Goal: Information Seeking & Learning: Learn about a topic

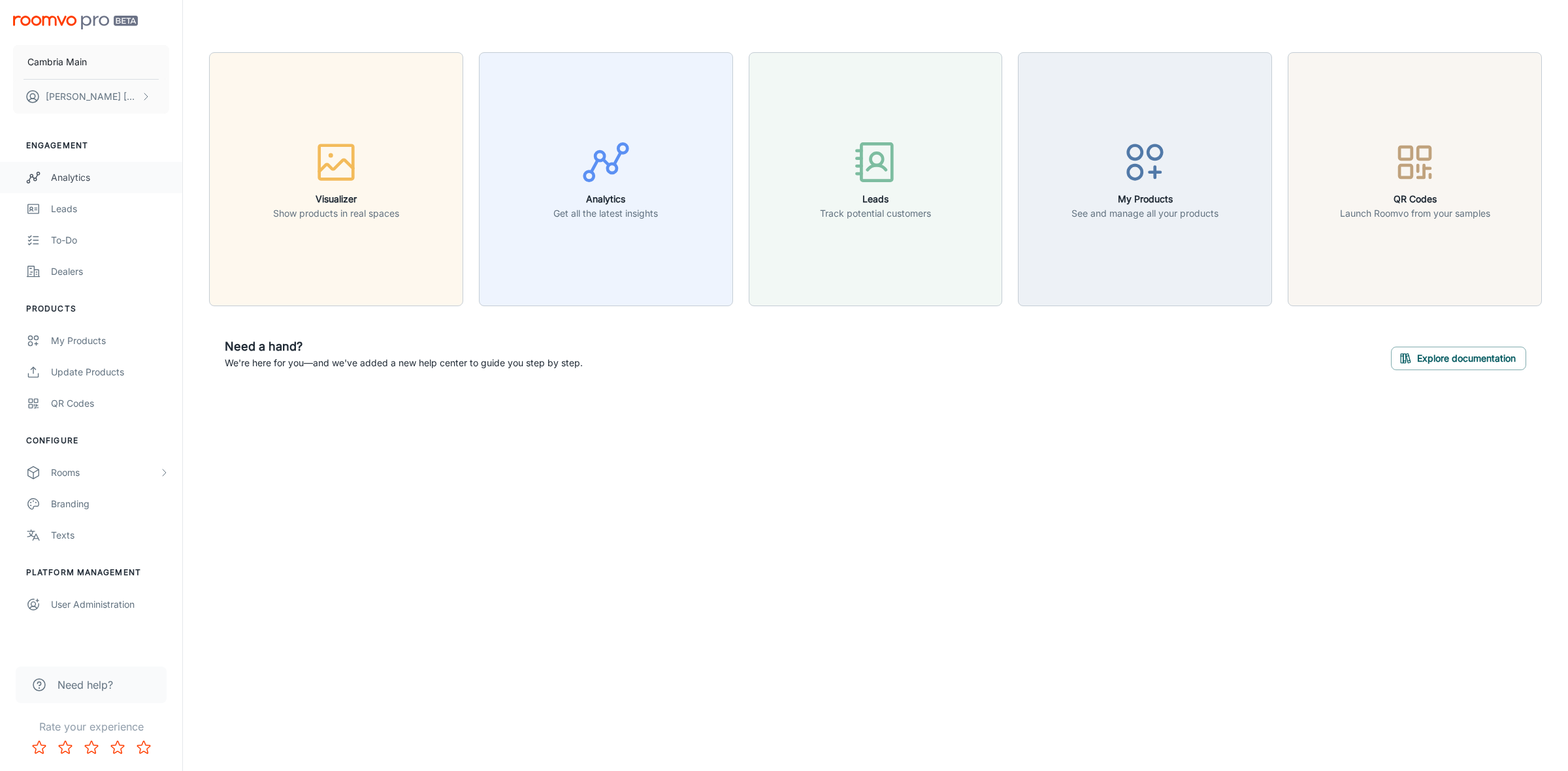
click at [60, 178] on div "Analytics" at bounding box center [110, 178] width 118 height 15
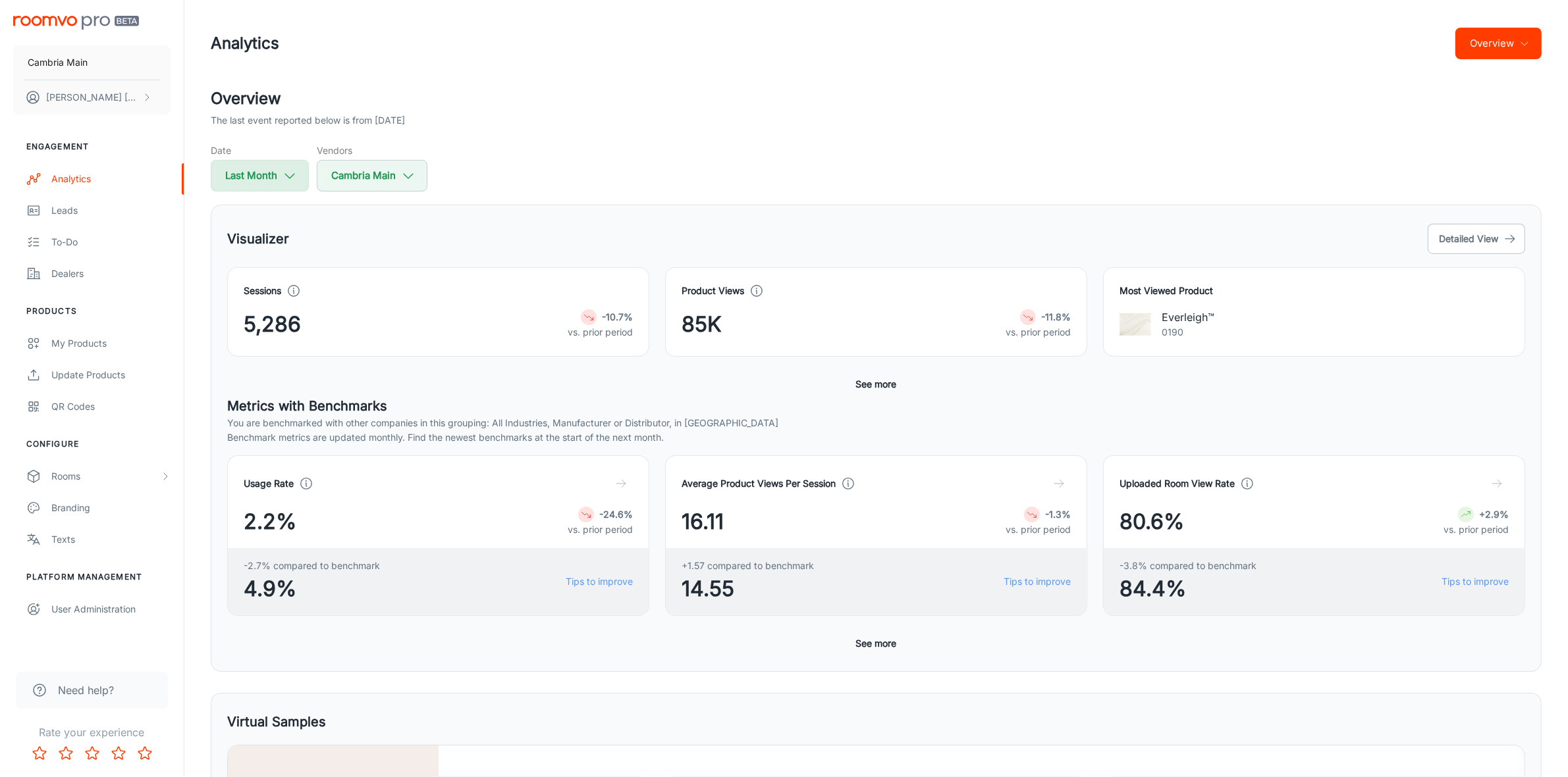
click at [268, 183] on button "Last Month" at bounding box center [260, 175] width 98 height 31
select select "8"
select select "2025"
select select "8"
select select "2025"
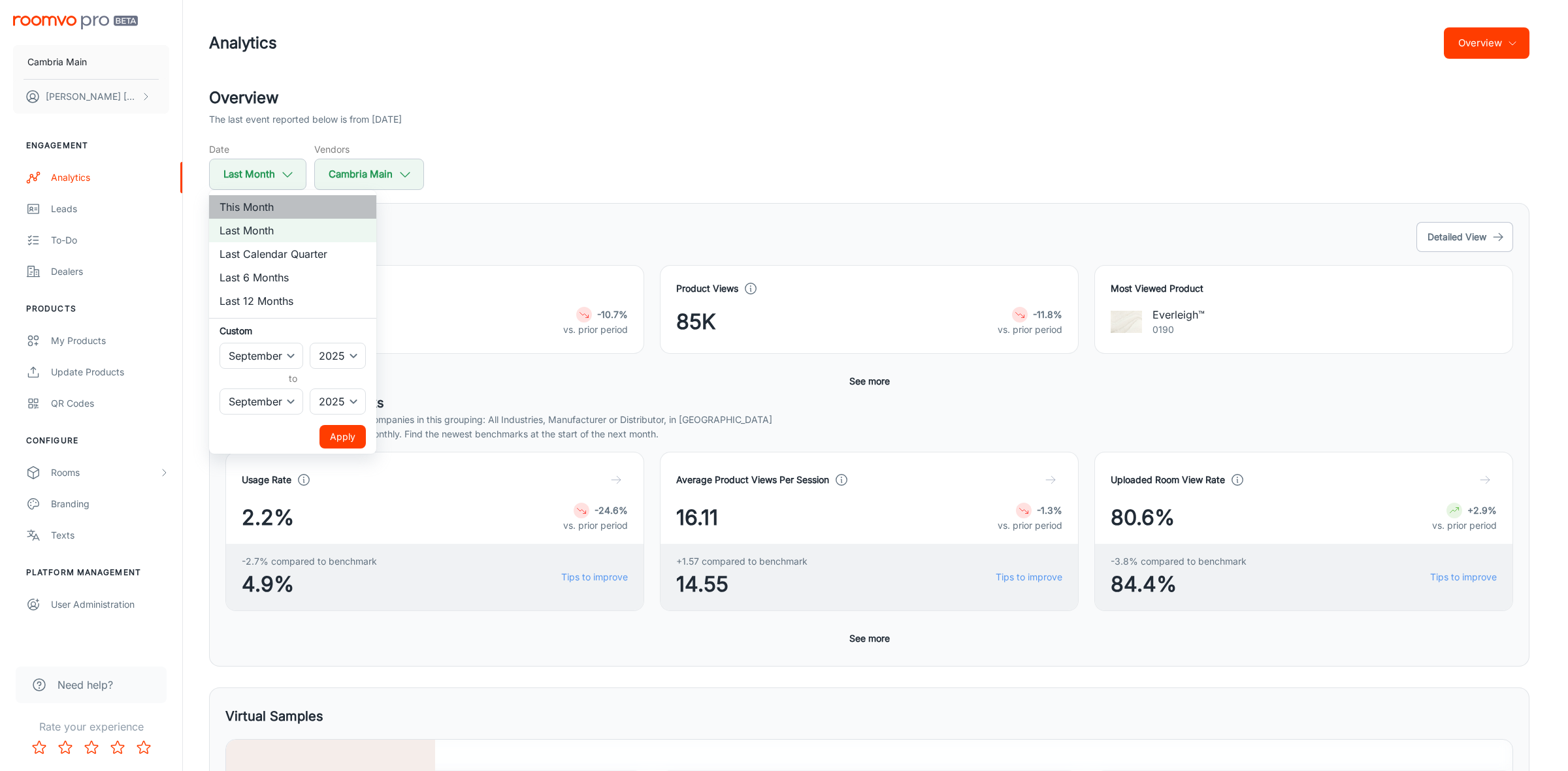
click at [260, 204] on li "This Month" at bounding box center [293, 206] width 167 height 23
select select "9"
click at [339, 435] on button "Apply" at bounding box center [343, 437] width 46 height 23
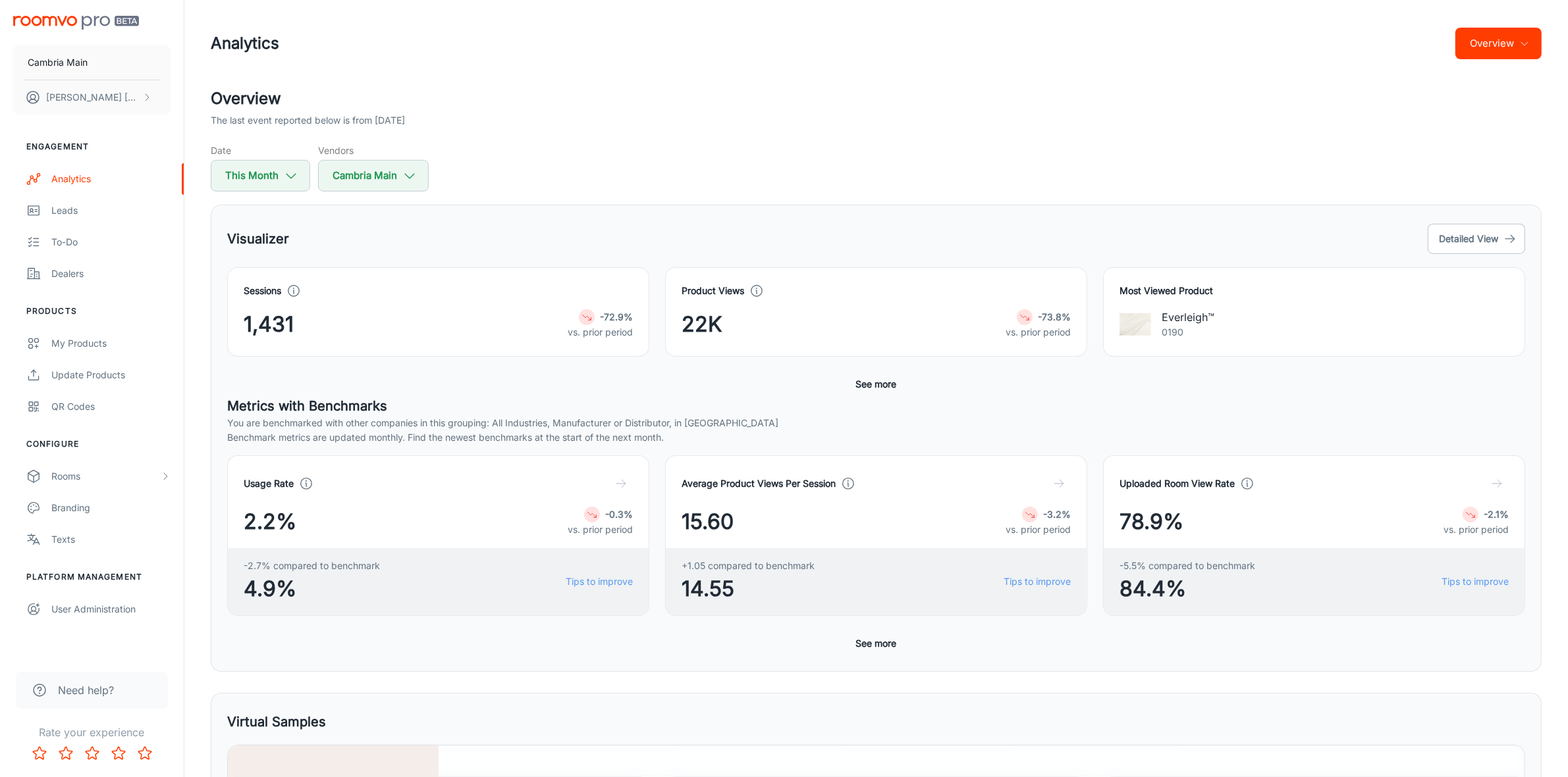
click at [884, 376] on button "See more" at bounding box center [876, 384] width 52 height 23
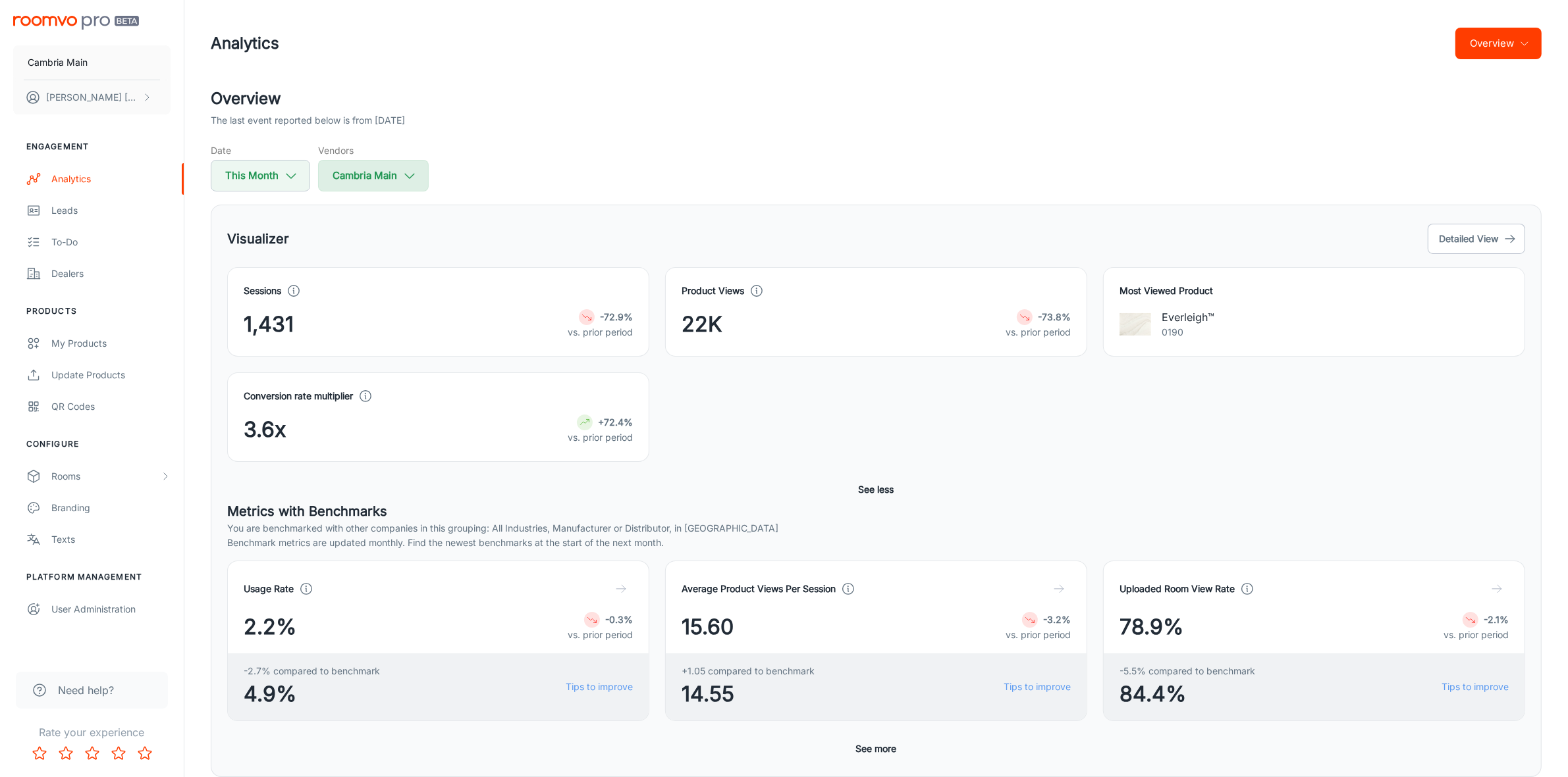
click at [386, 172] on button "Cambria Main" at bounding box center [373, 175] width 110 height 31
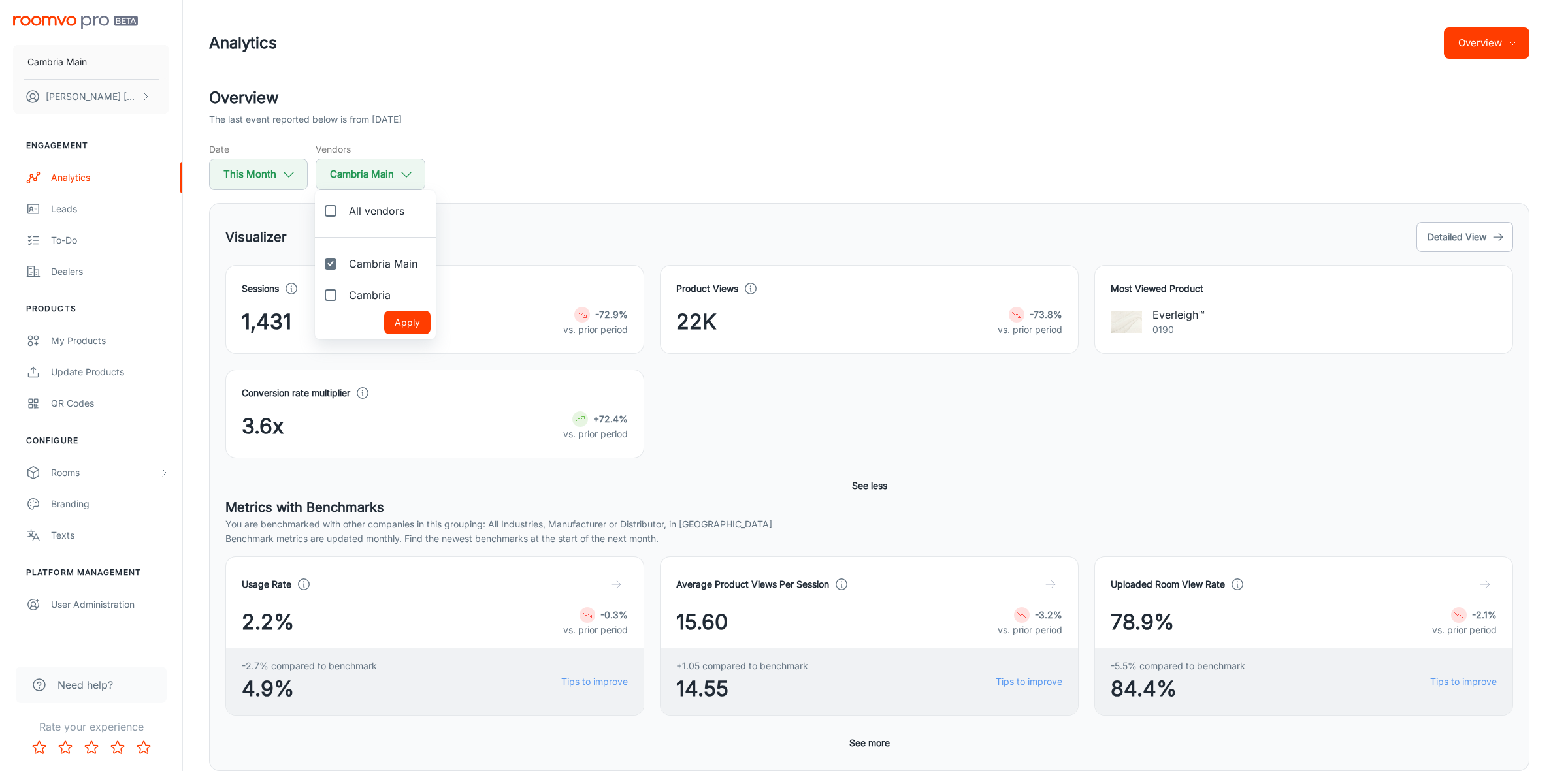
click at [380, 293] on span "Cambria" at bounding box center [370, 295] width 42 height 16
click at [344, 293] on input "Cambria" at bounding box center [330, 295] width 26 height 26
checkbox input "true"
click at [396, 320] on button "Apply" at bounding box center [408, 322] width 46 height 23
checkbox input "true"
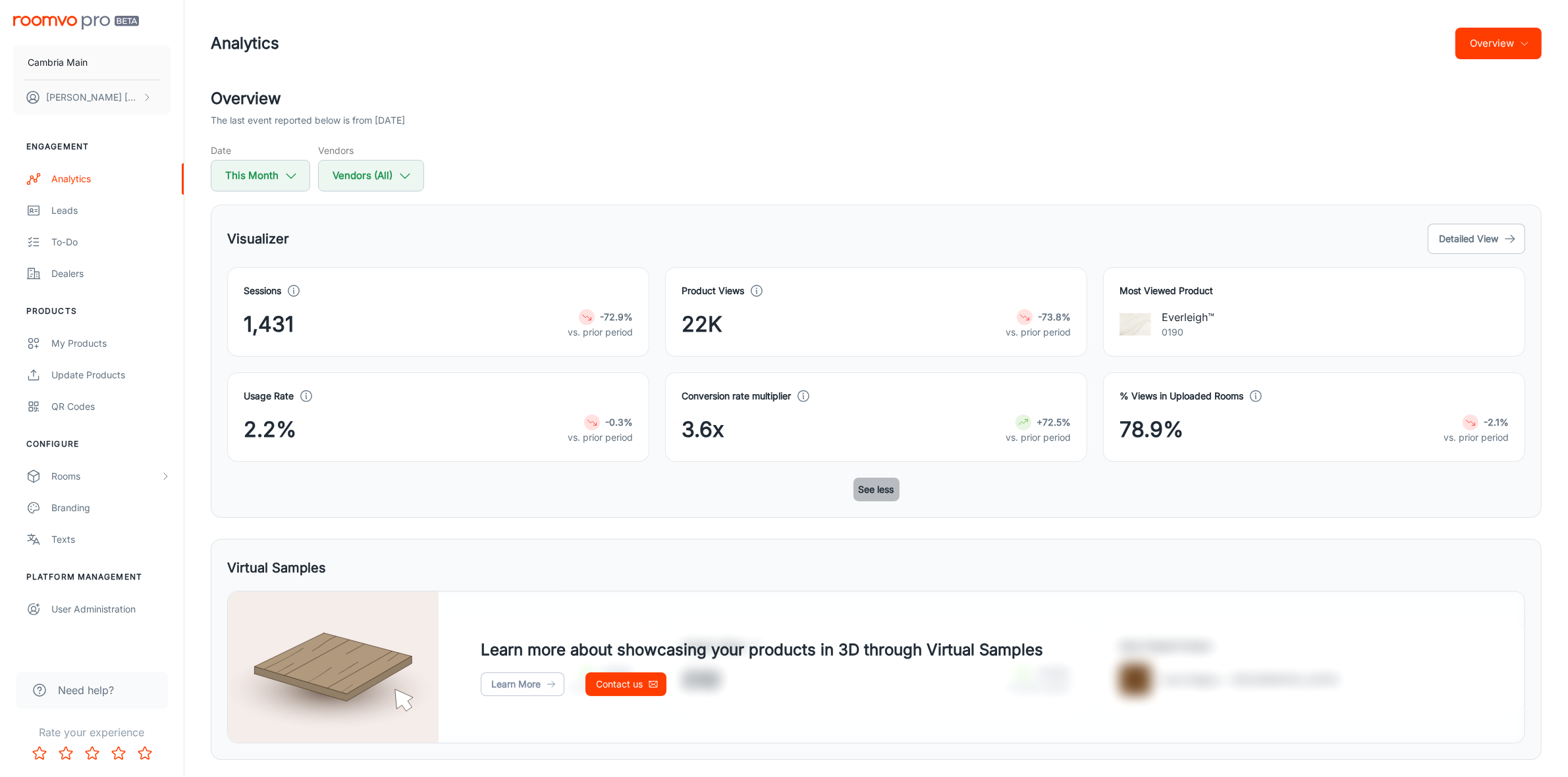
click at [858, 500] on button "See less" at bounding box center [876, 489] width 46 height 23
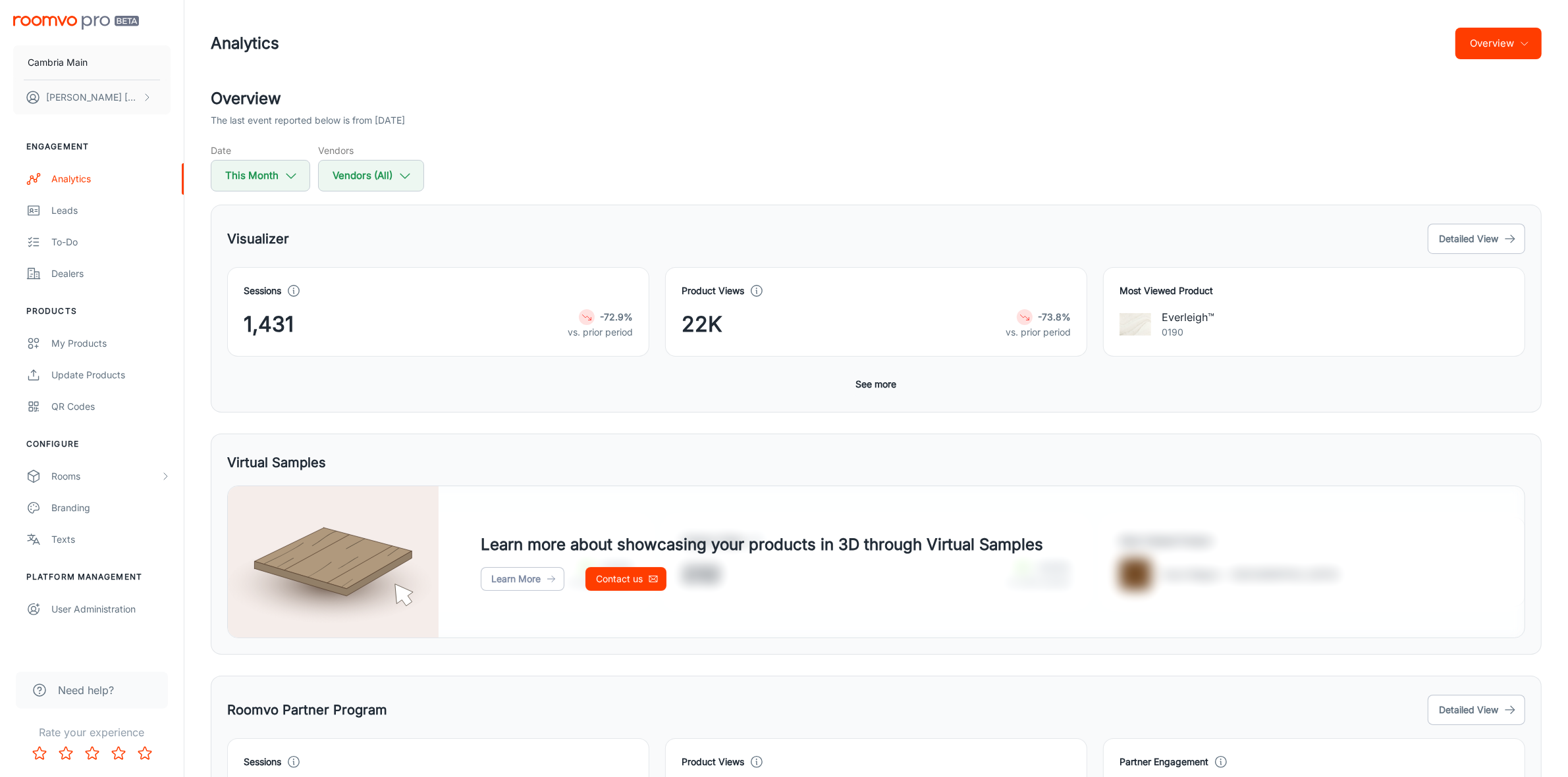
click at [879, 382] on button "See more" at bounding box center [876, 384] width 52 height 23
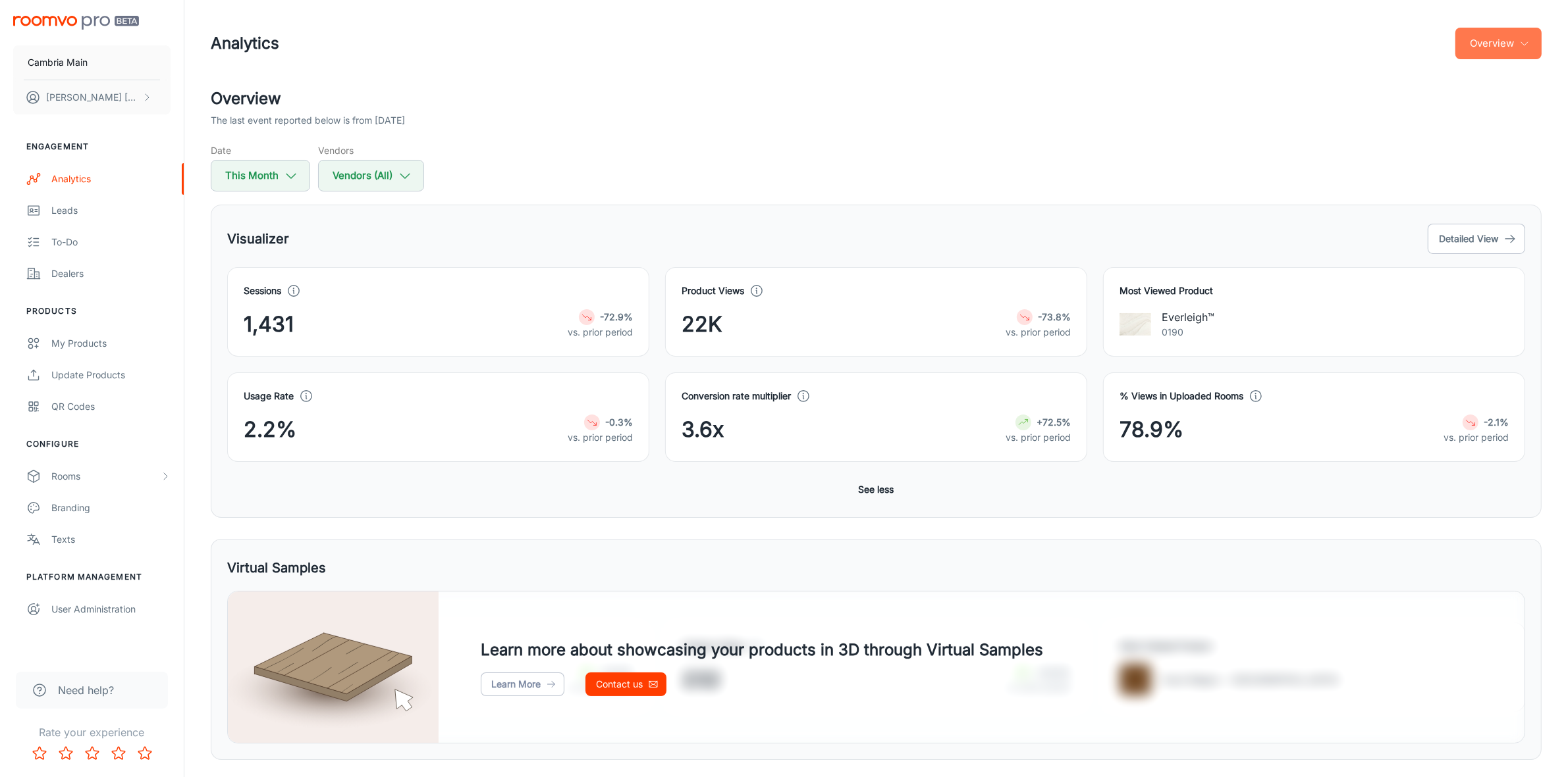
click at [1511, 38] on button "Overview" at bounding box center [1498, 43] width 86 height 31
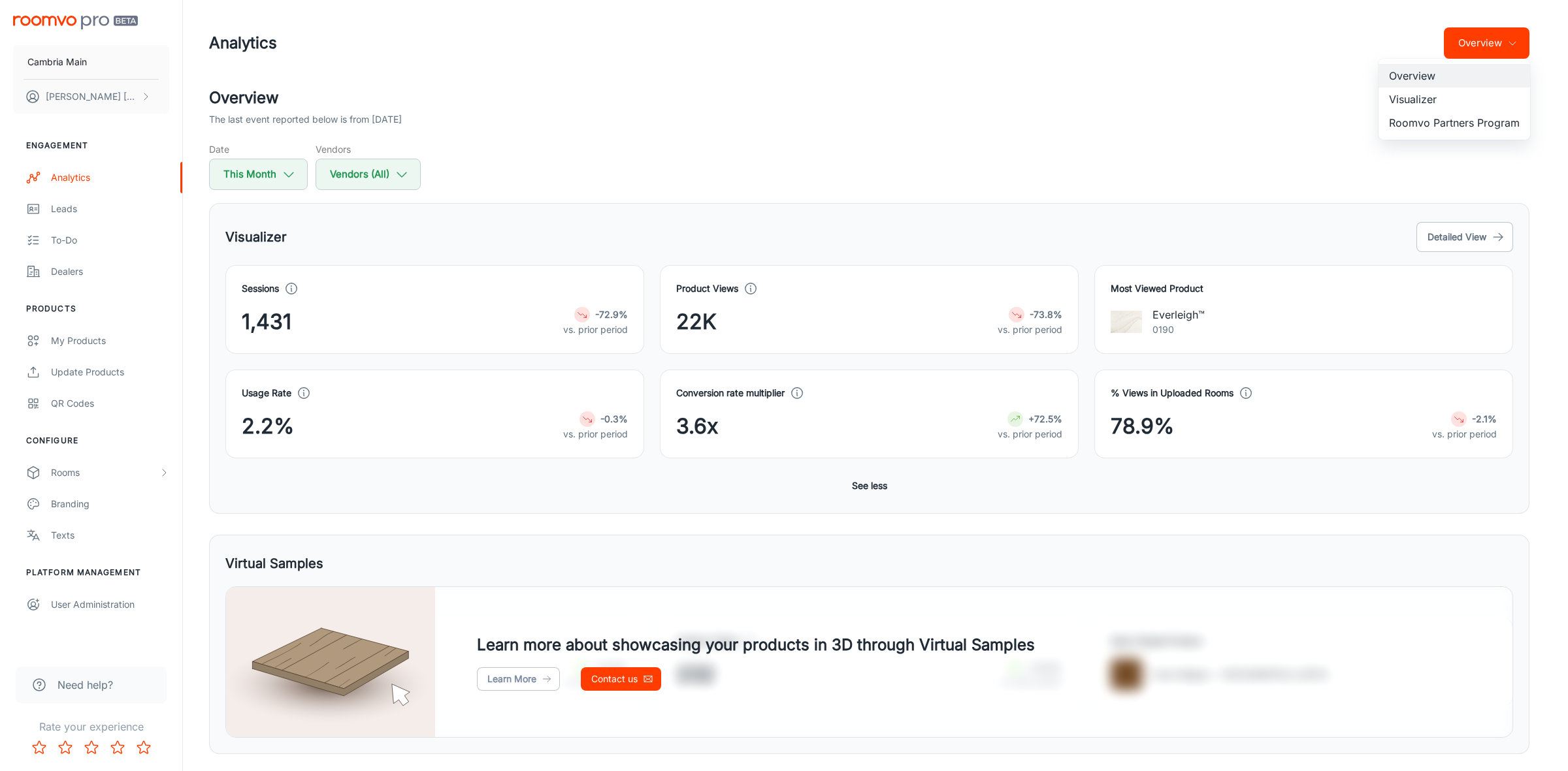
click at [1406, 103] on li "Visualizer" at bounding box center [1454, 99] width 151 height 23
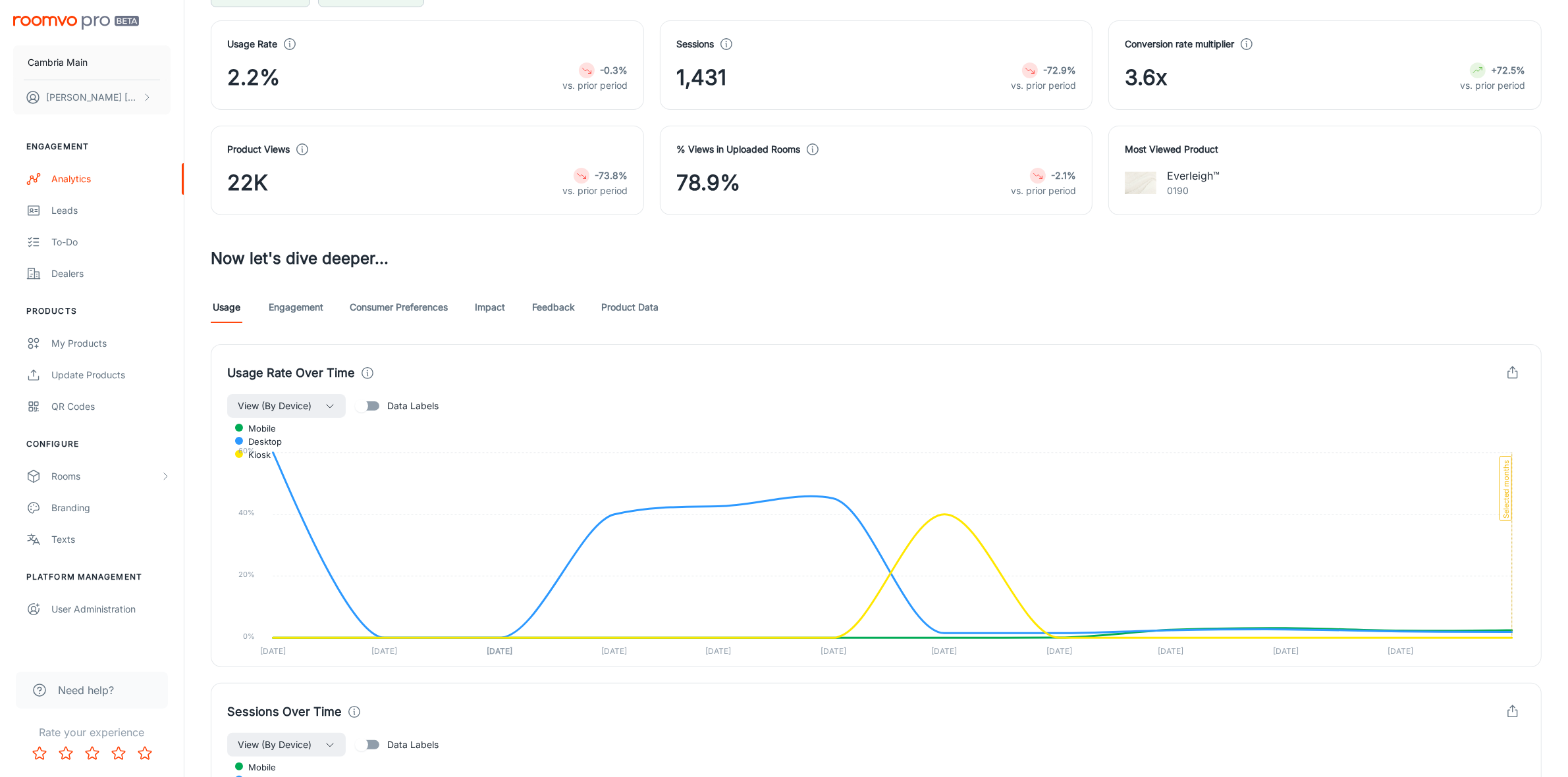
scroll to position [162, 0]
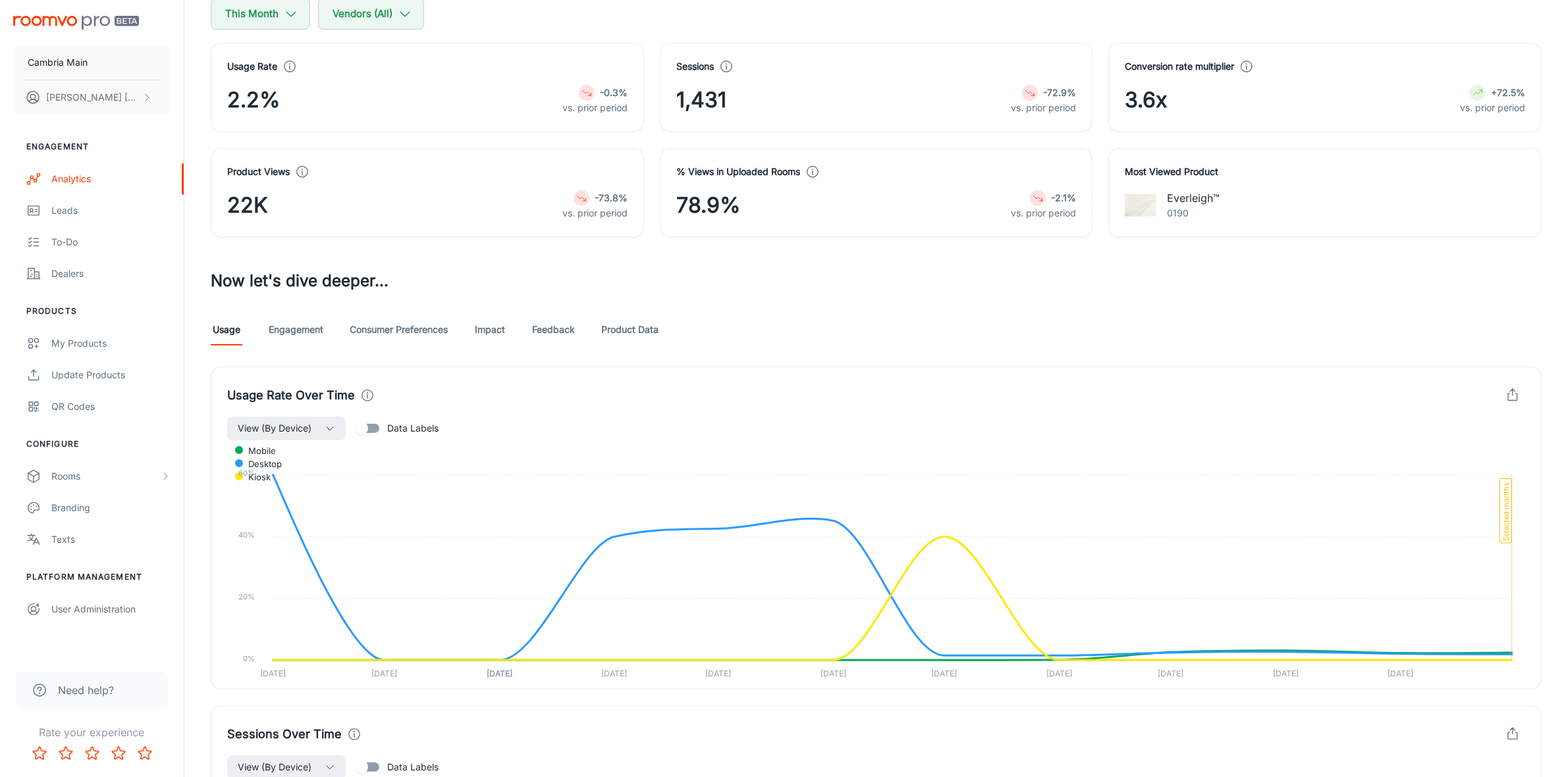
click at [501, 329] on link "Impact" at bounding box center [490, 329] width 31 height 31
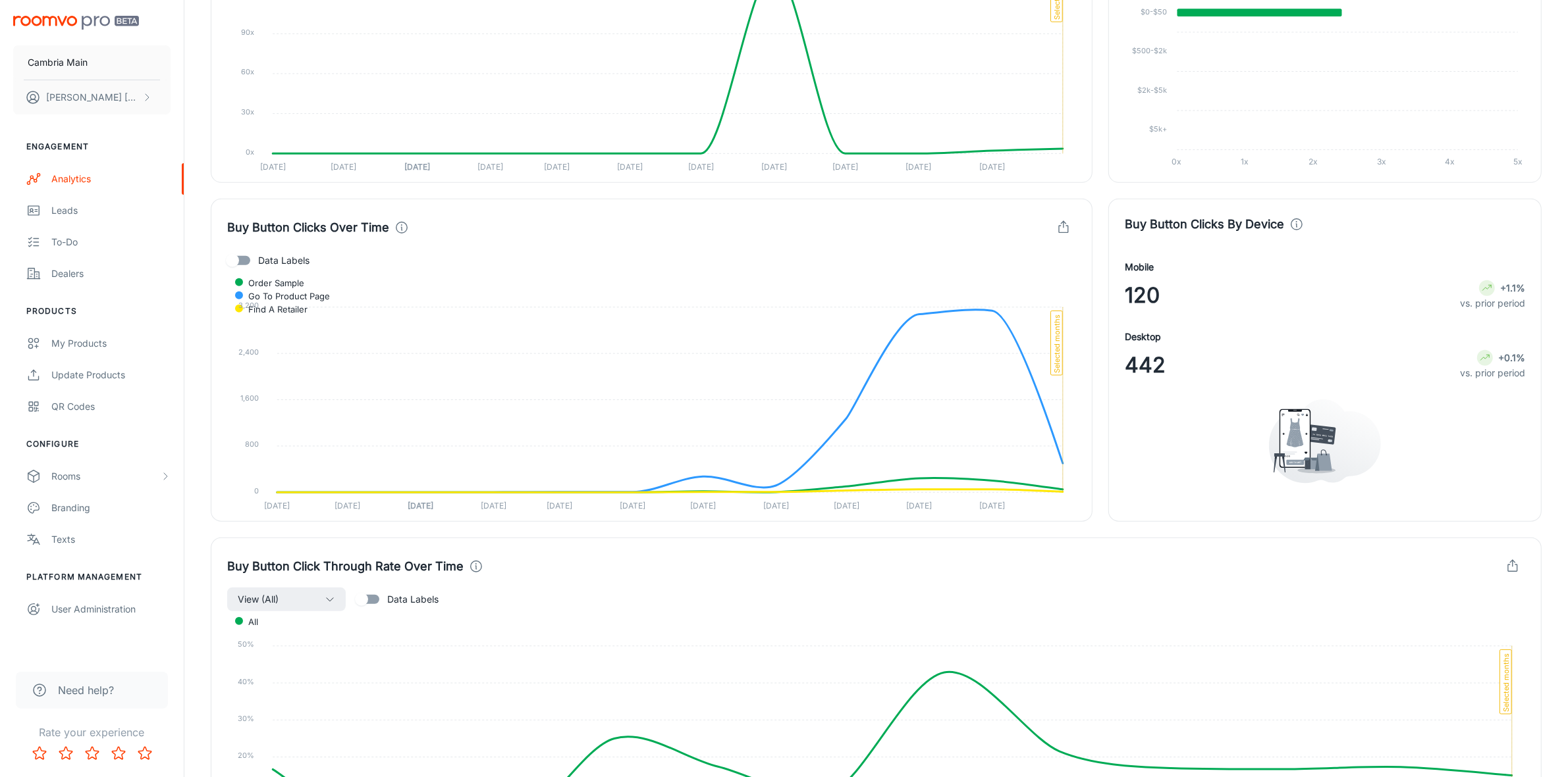
scroll to position [658, 0]
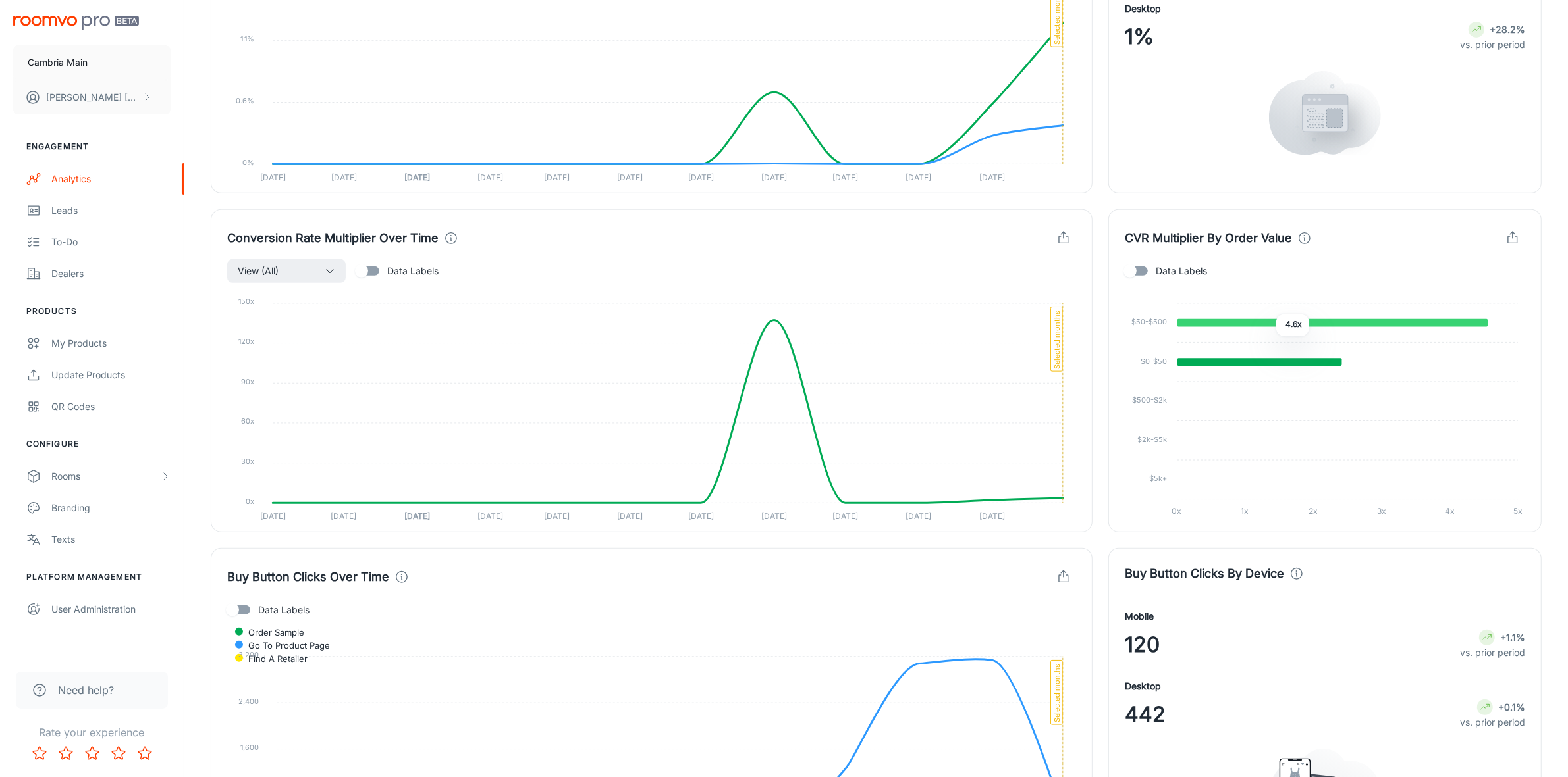
click at [1266, 327] on icon at bounding box center [1333, 323] width 311 height 8
click at [1173, 267] on span "Data Labels" at bounding box center [1181, 271] width 52 height 15
click at [1167, 267] on input "Data Labels" at bounding box center [1130, 271] width 75 height 25
checkbox input "true"
click at [1506, 244] on icon "button" at bounding box center [1512, 238] width 15 height 15
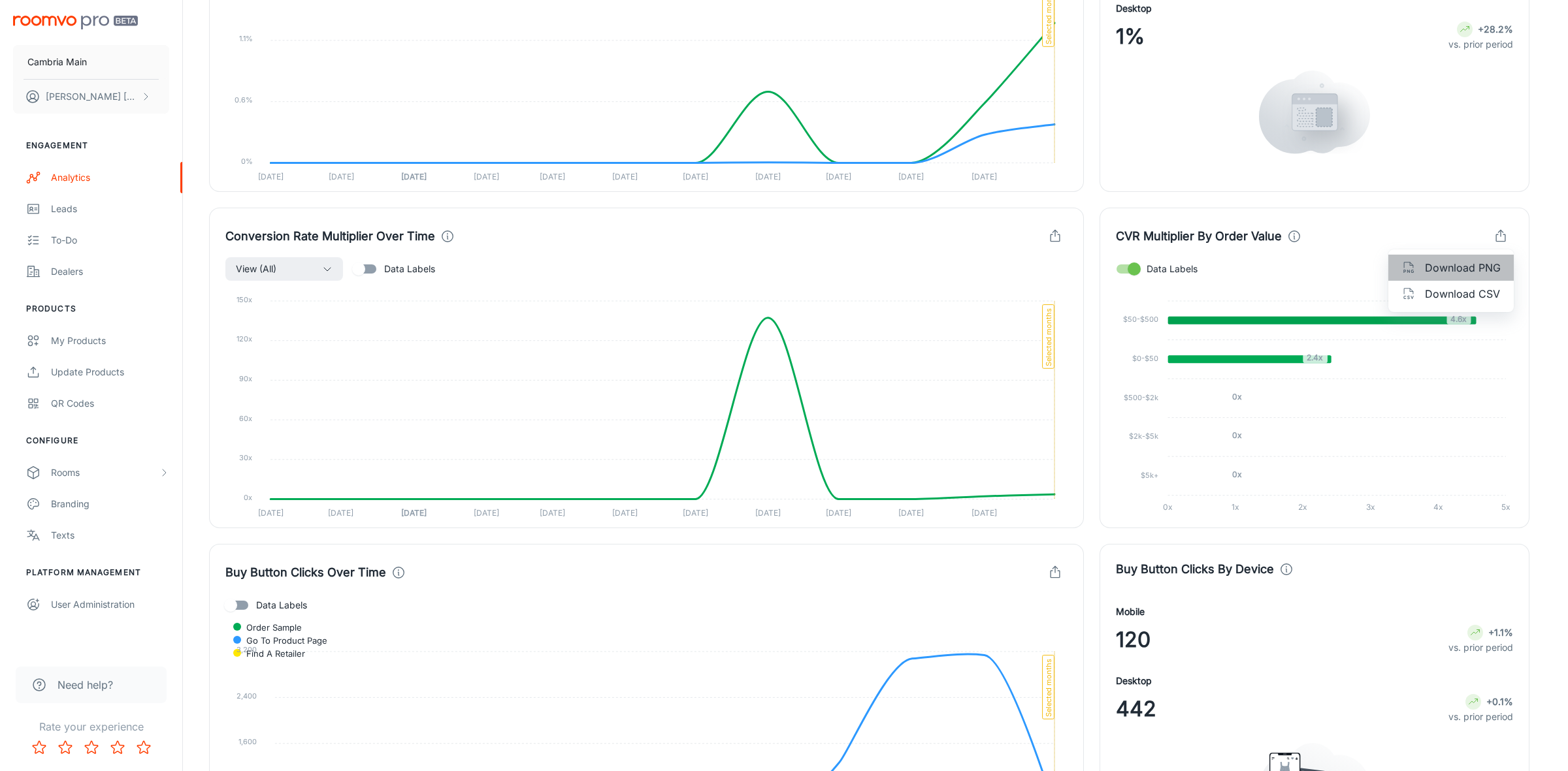
click at [1451, 268] on span "Download PNG" at bounding box center [1463, 268] width 76 height 16
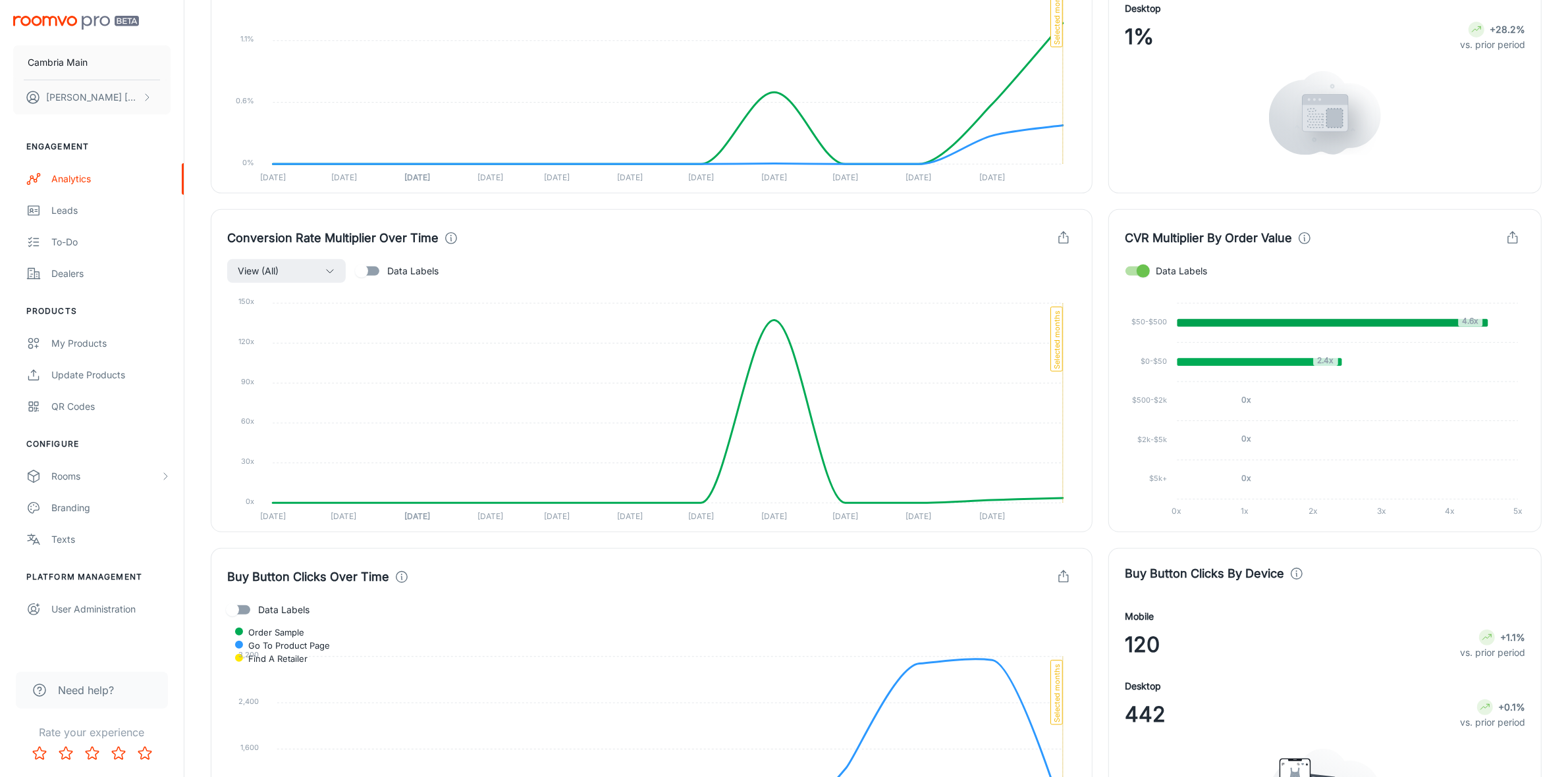
click at [1522, 233] on button "button" at bounding box center [1512, 238] width 25 height 25
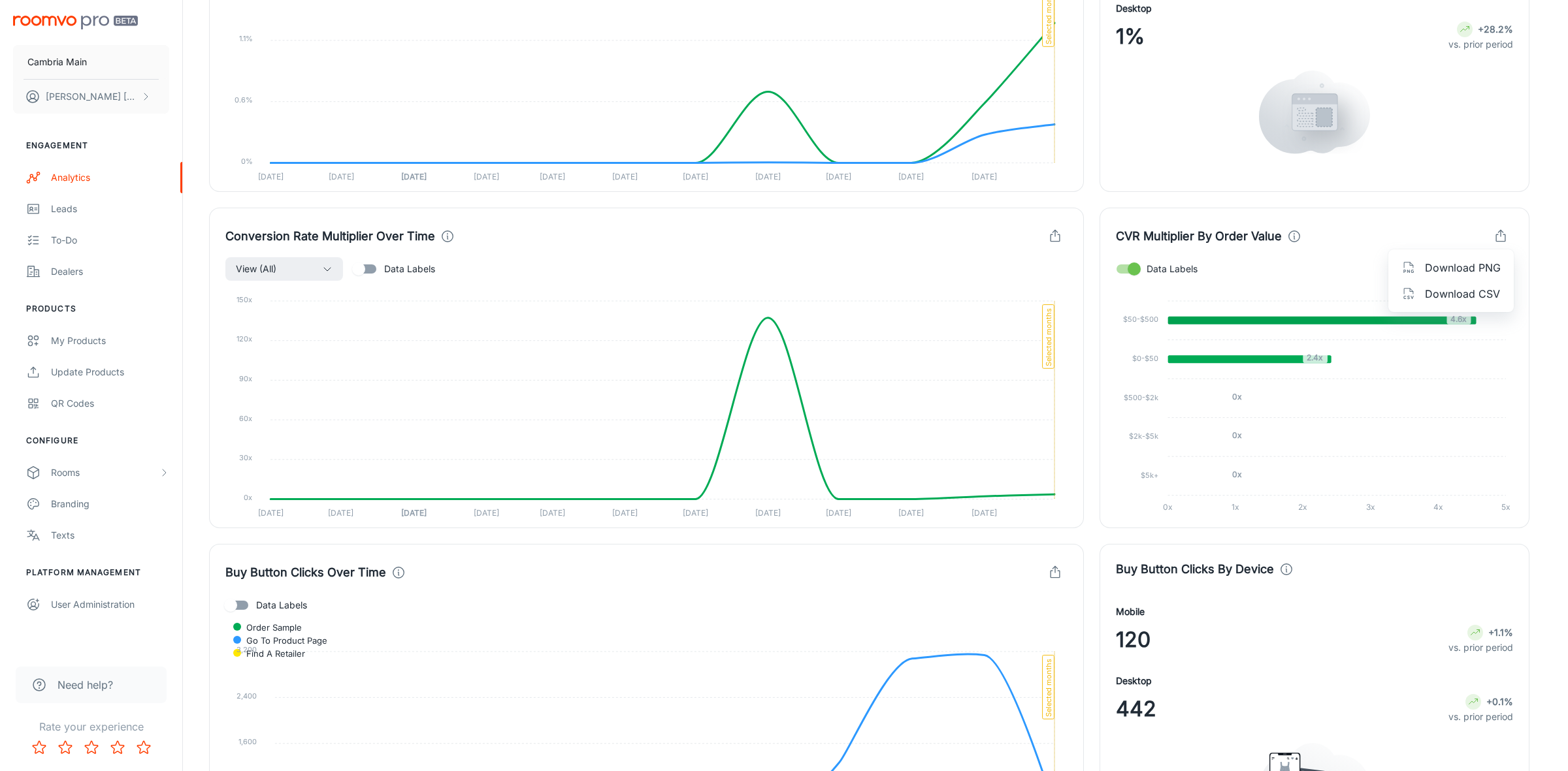
click at [1481, 286] on span "Download CSV" at bounding box center [1463, 294] width 76 height 16
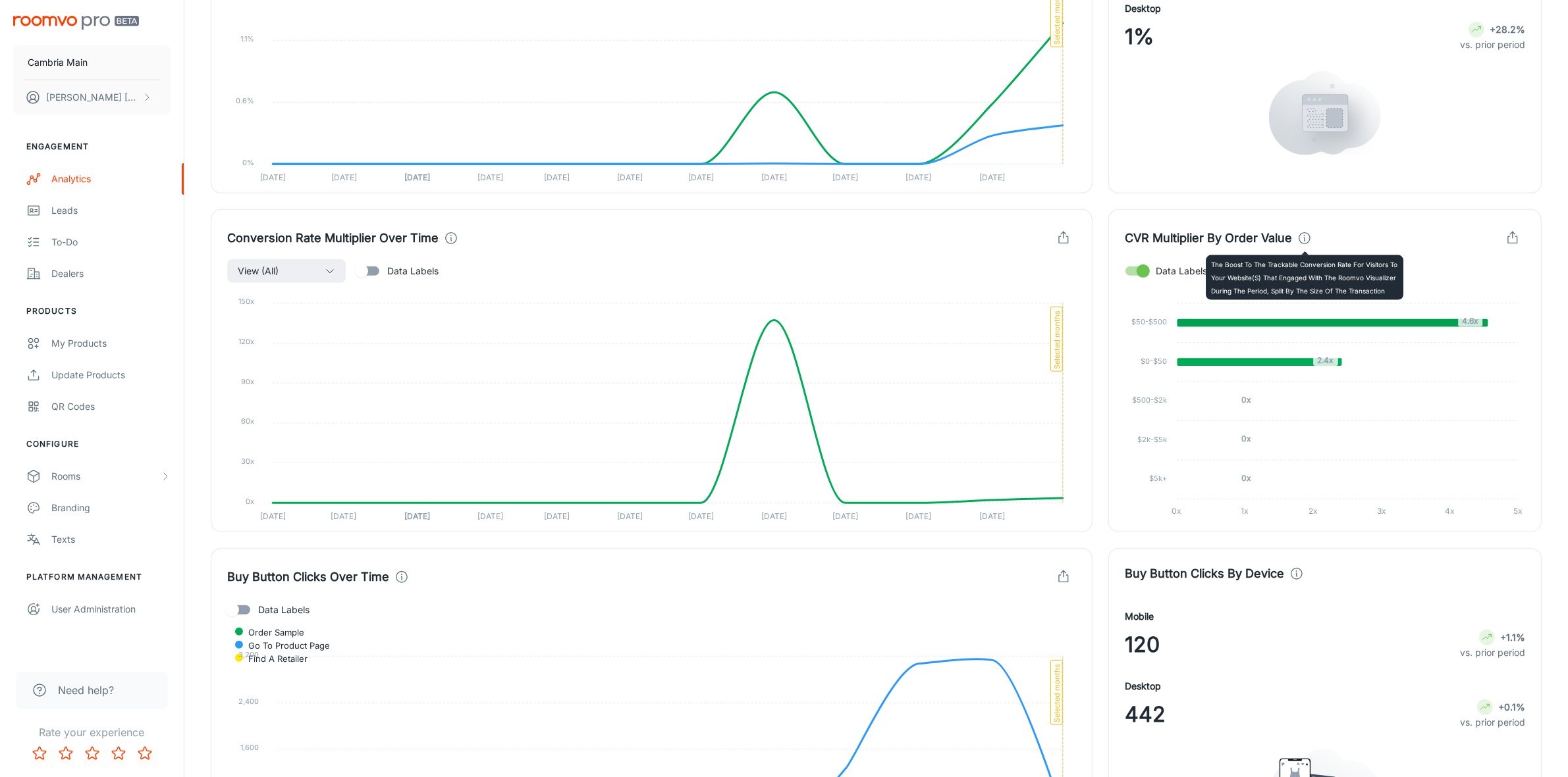
click at [1304, 240] on icon at bounding box center [1304, 238] width 15 height 15
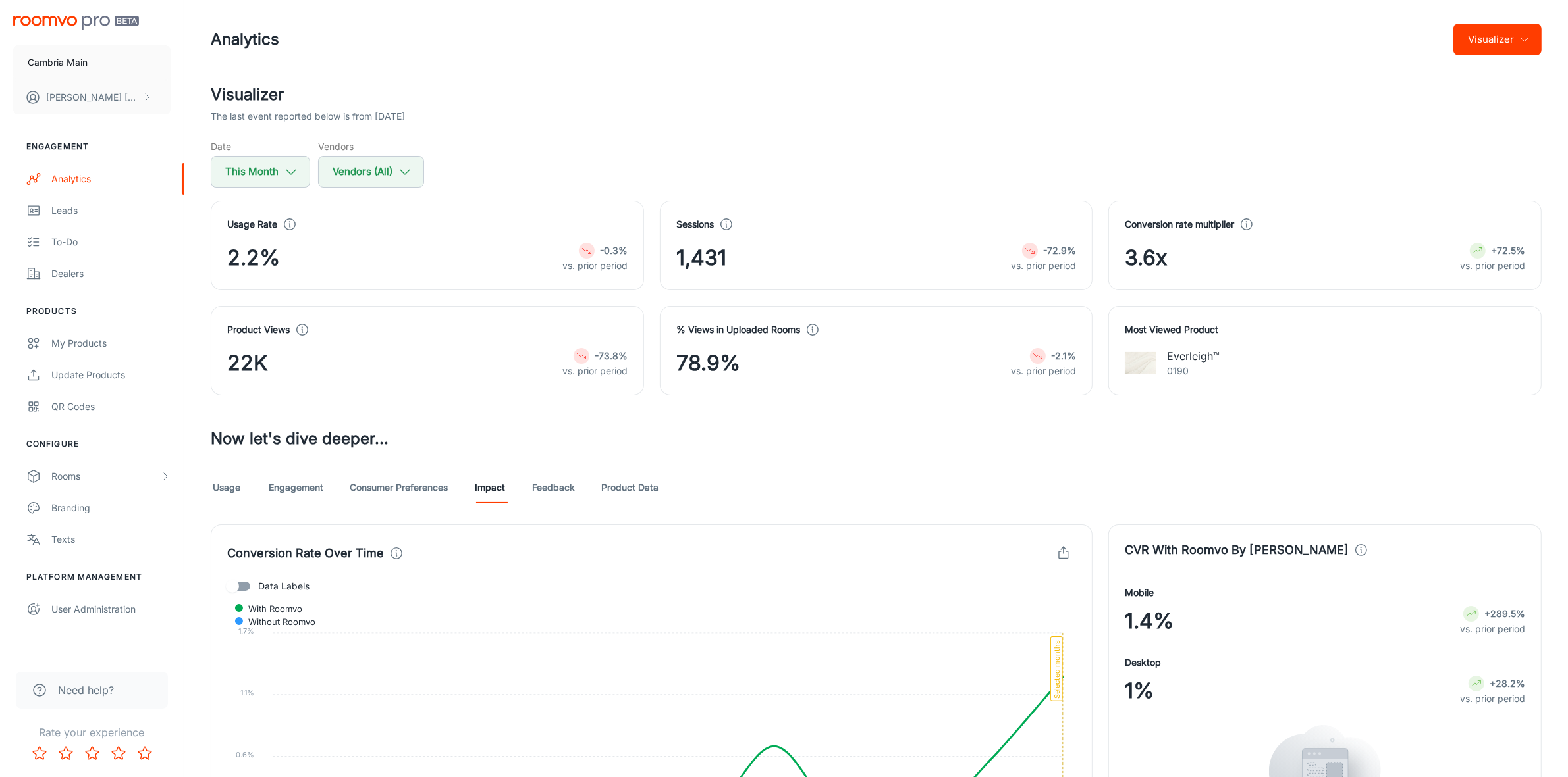
scroll to position [0, 0]
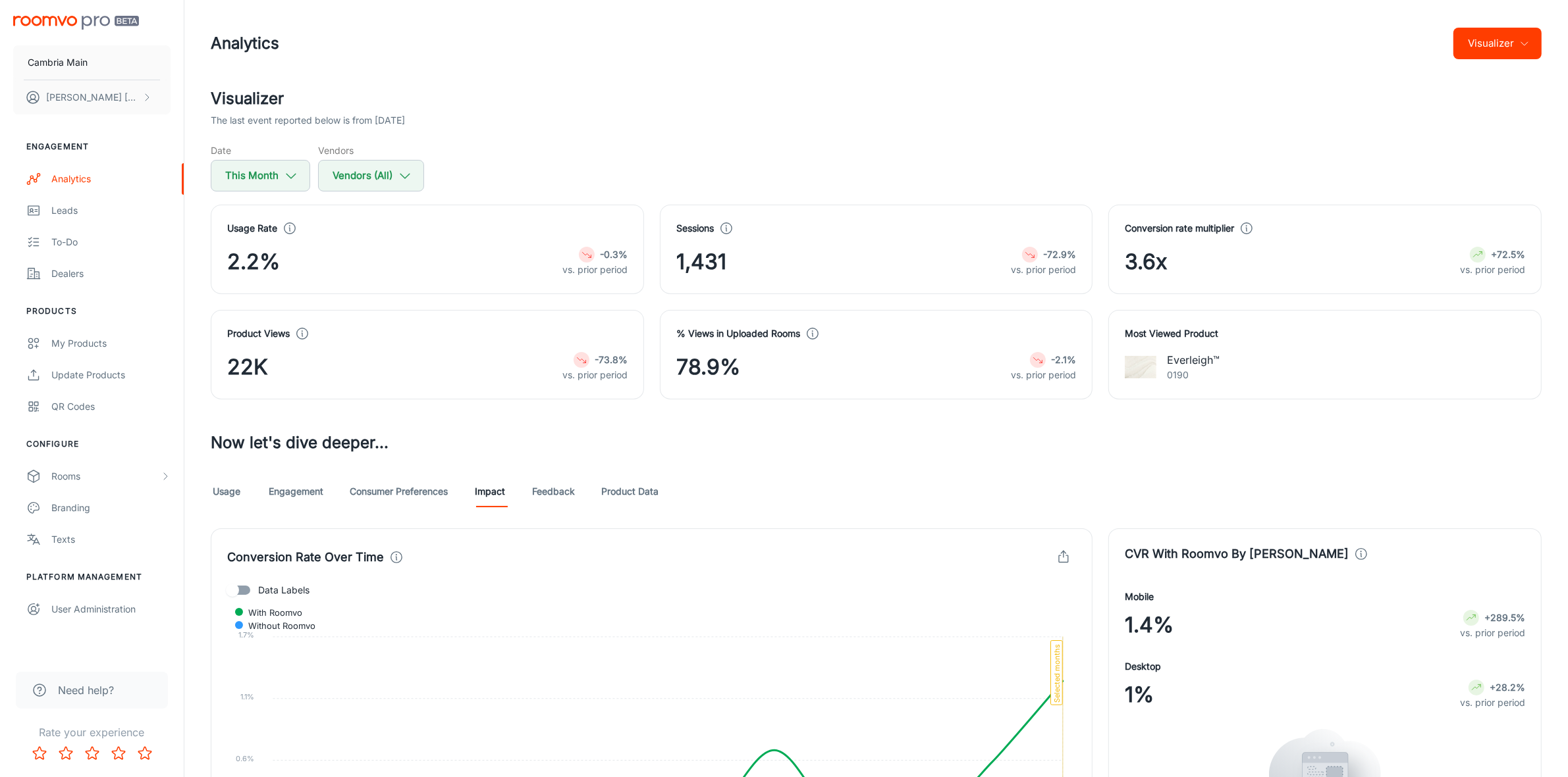
click at [562, 491] on link "Feedback" at bounding box center [553, 491] width 43 height 31
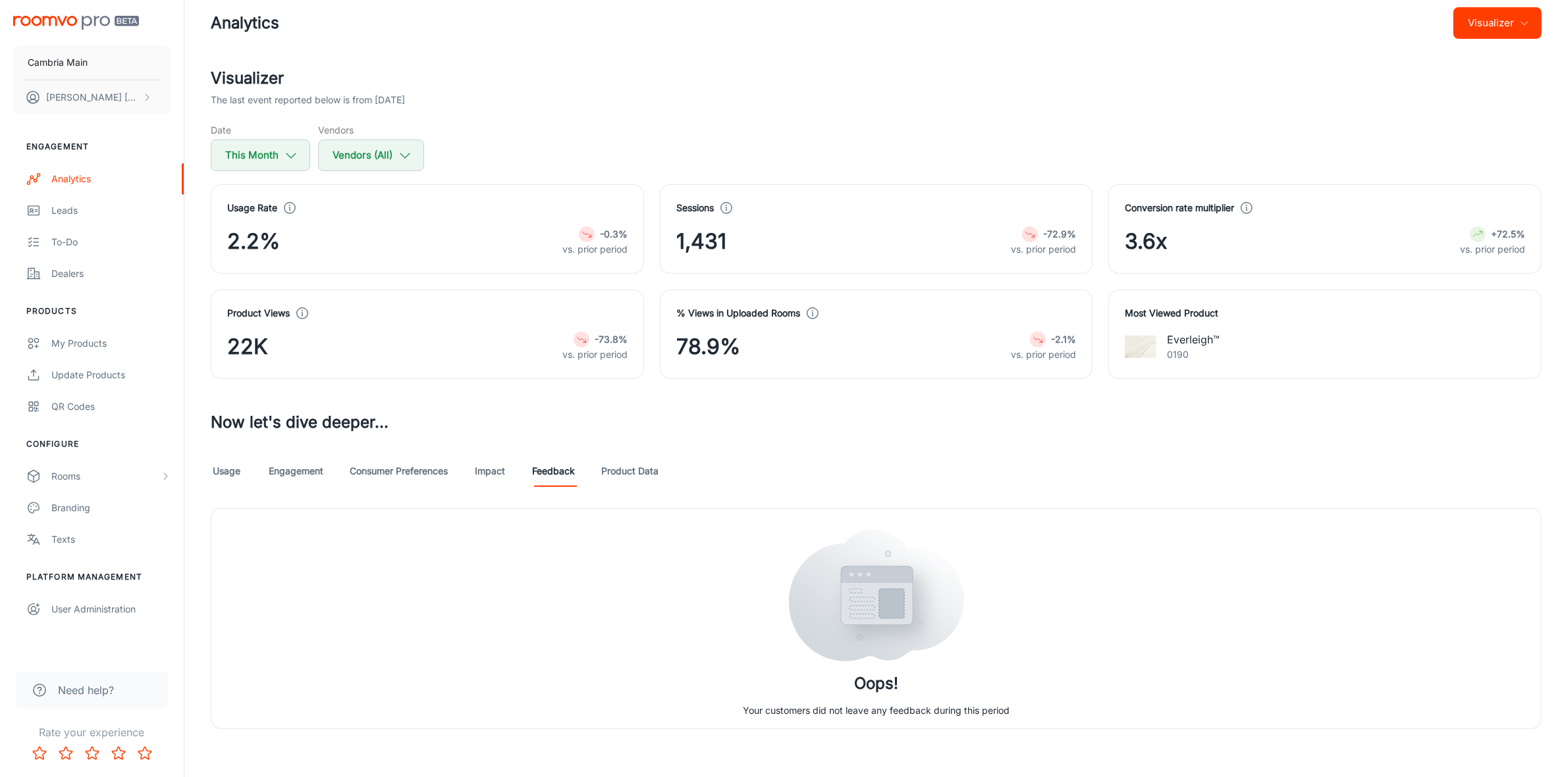
scroll to position [25, 0]
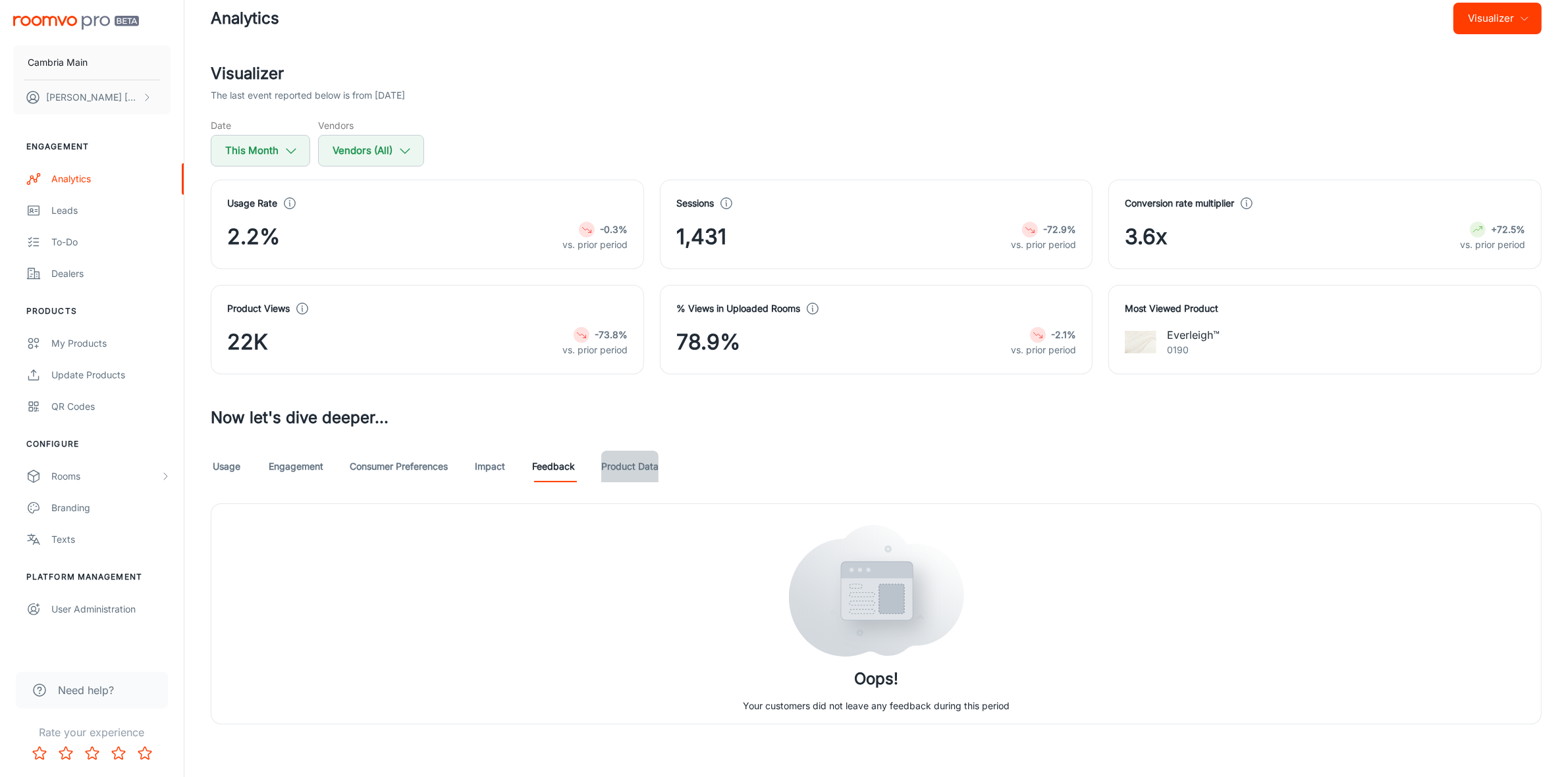
click at [637, 462] on link "Product Data" at bounding box center [630, 466] width 58 height 31
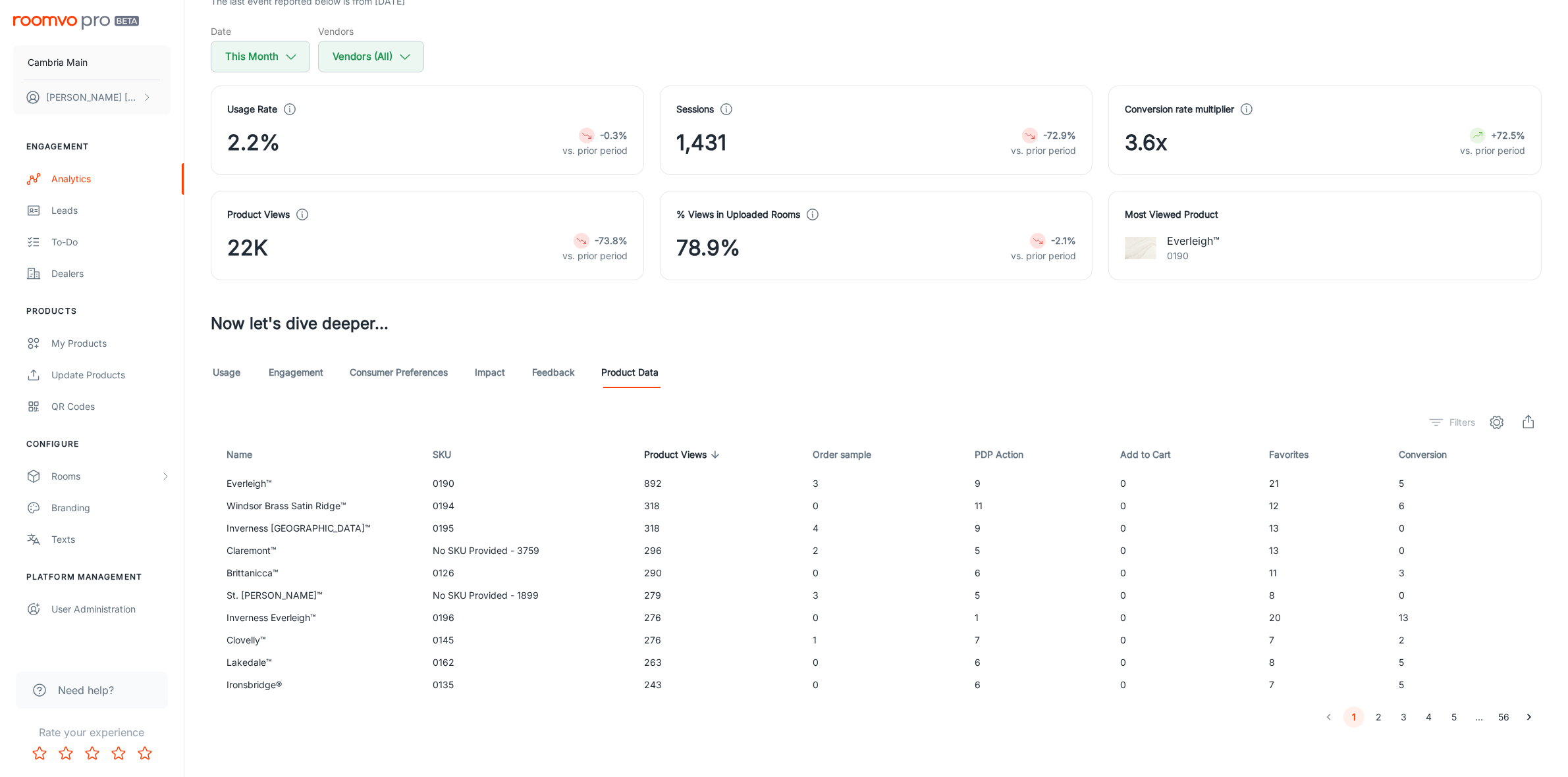
scroll to position [122, 0]
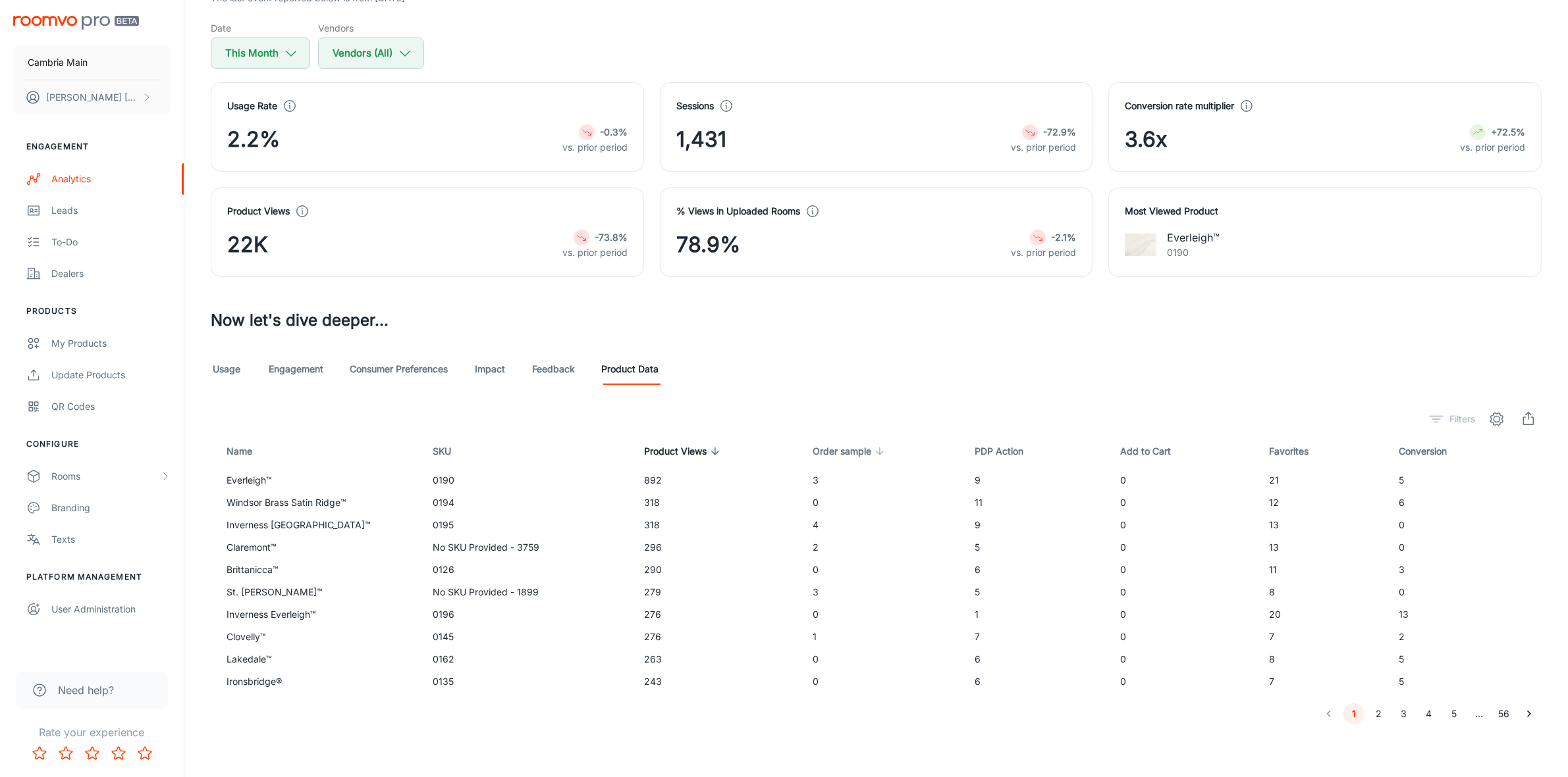
click at [824, 455] on span "Order sample" at bounding box center [850, 451] width 76 height 16
click at [308, 369] on link "Engagement" at bounding box center [296, 369] width 55 height 31
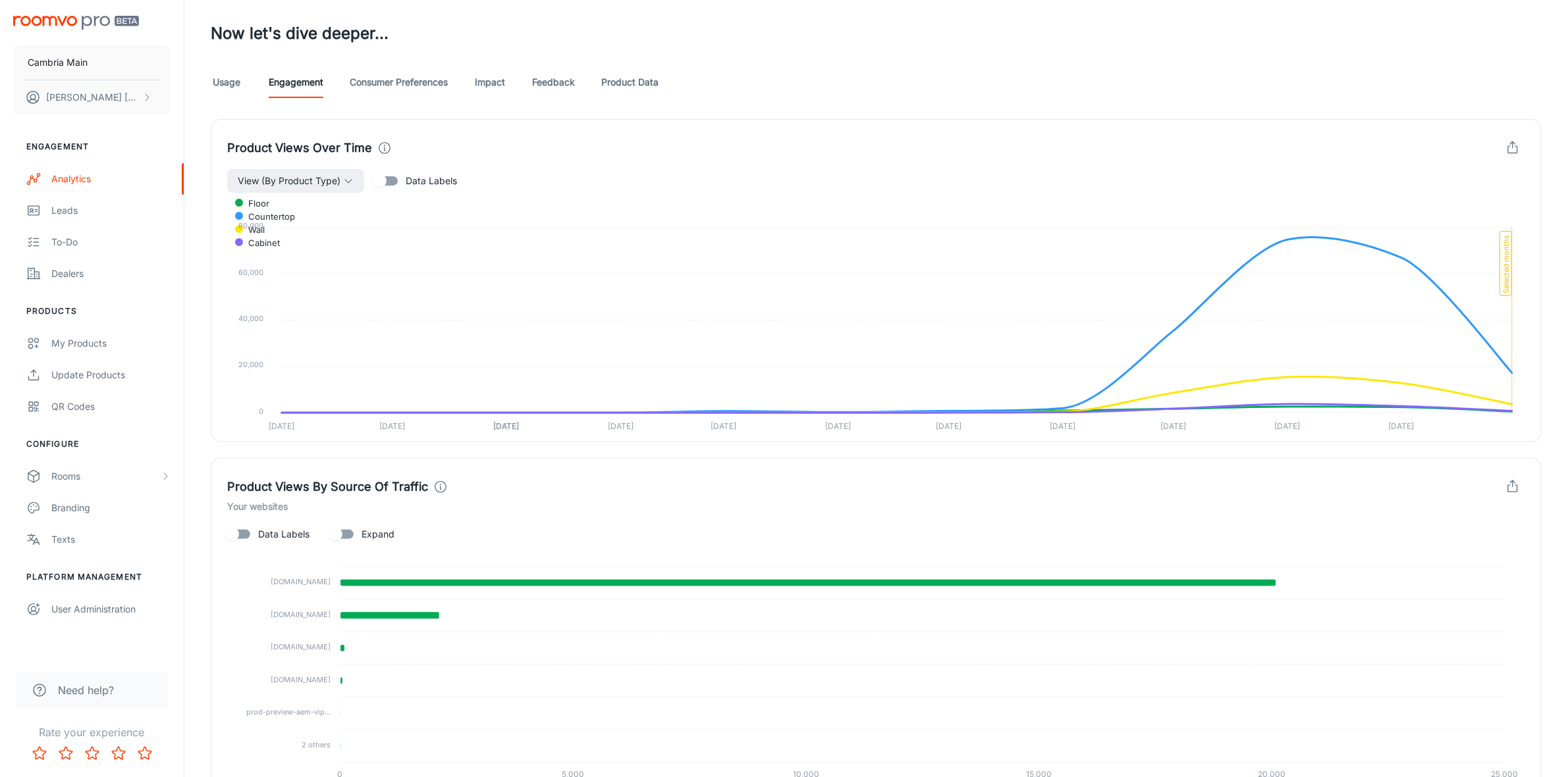
scroll to position [247, 0]
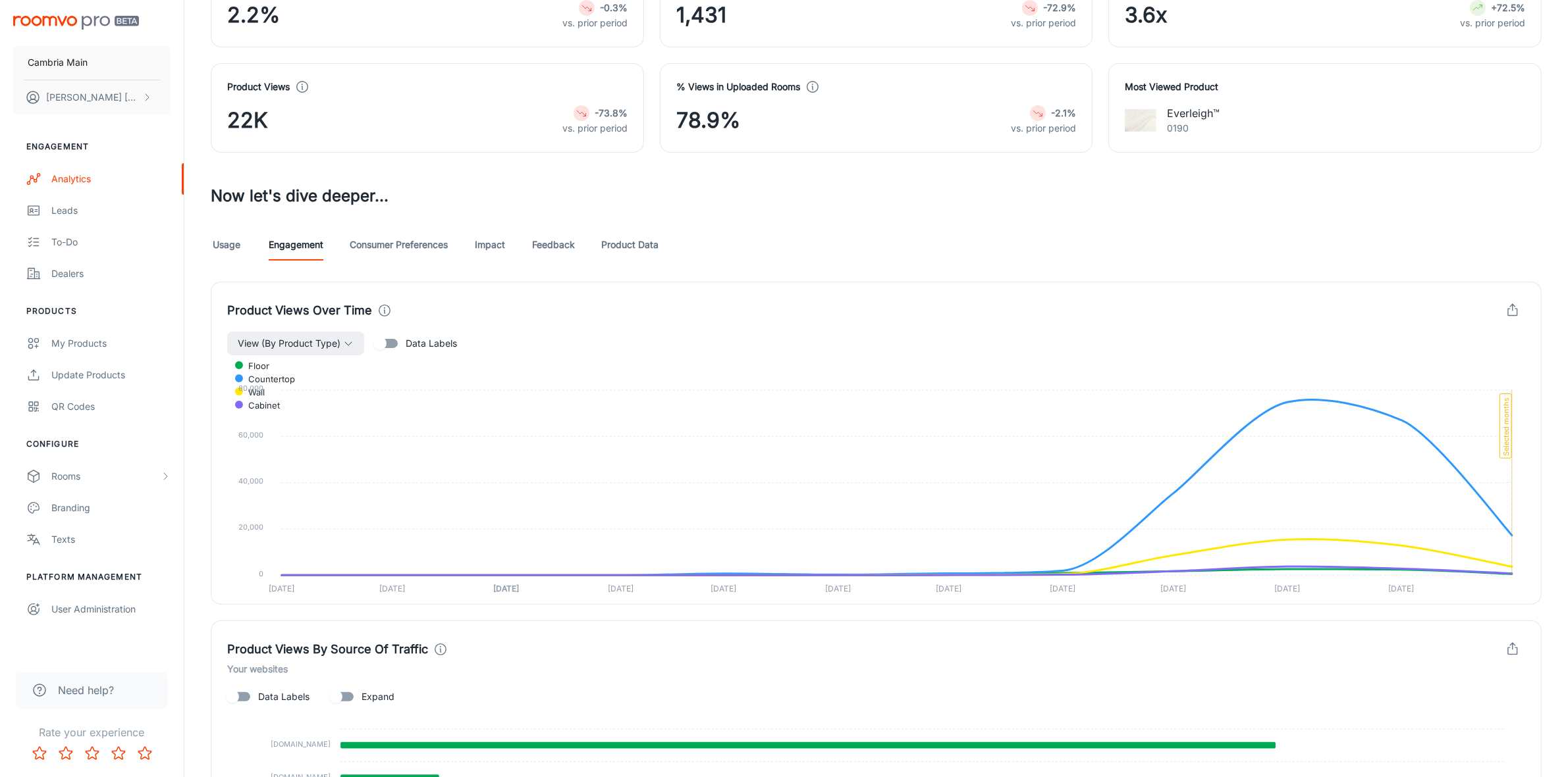
click at [229, 250] on link "Usage" at bounding box center [226, 245] width 31 height 31
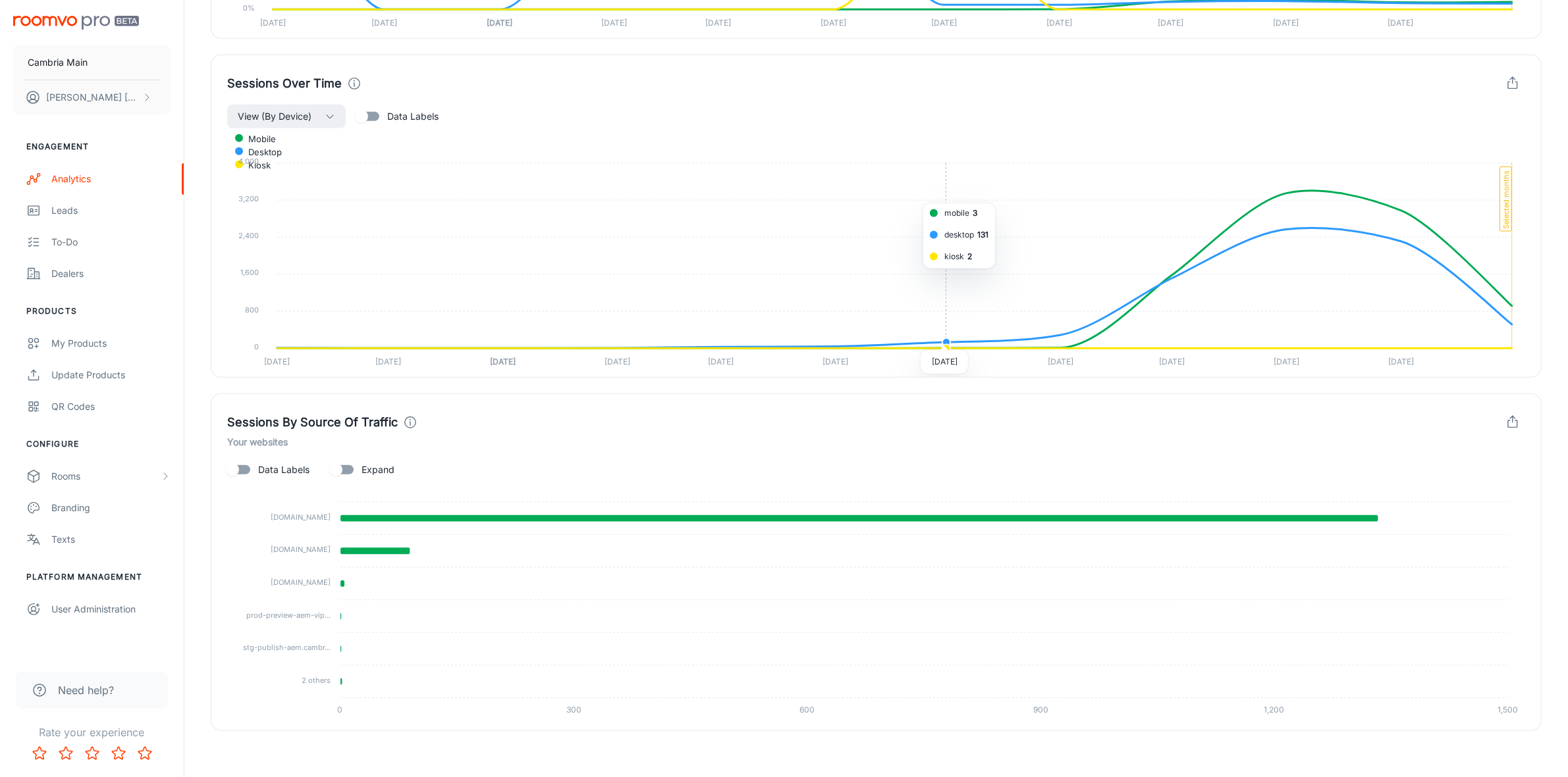
scroll to position [820, 0]
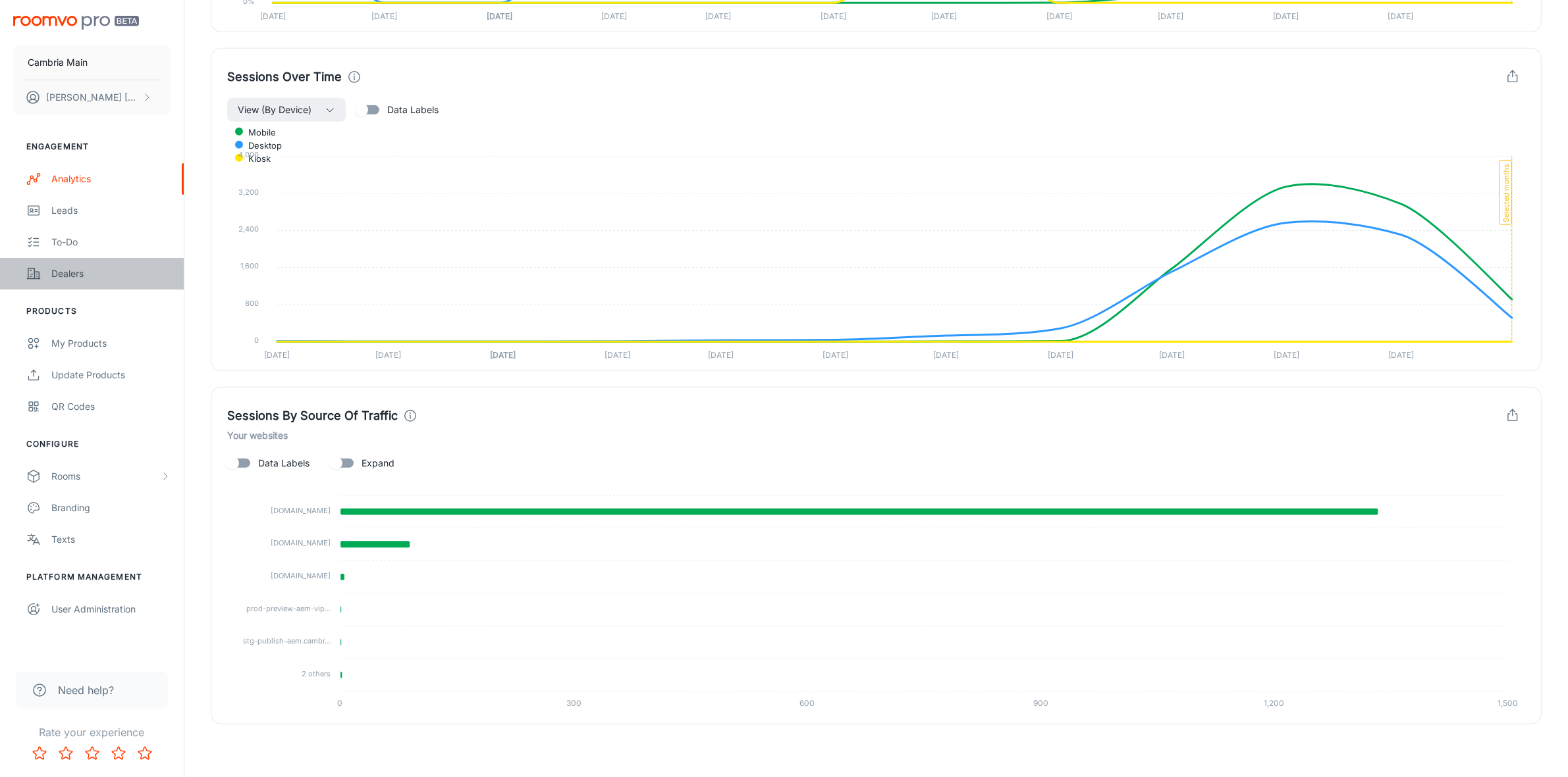
click at [88, 268] on div "Dealers" at bounding box center [111, 274] width 119 height 15
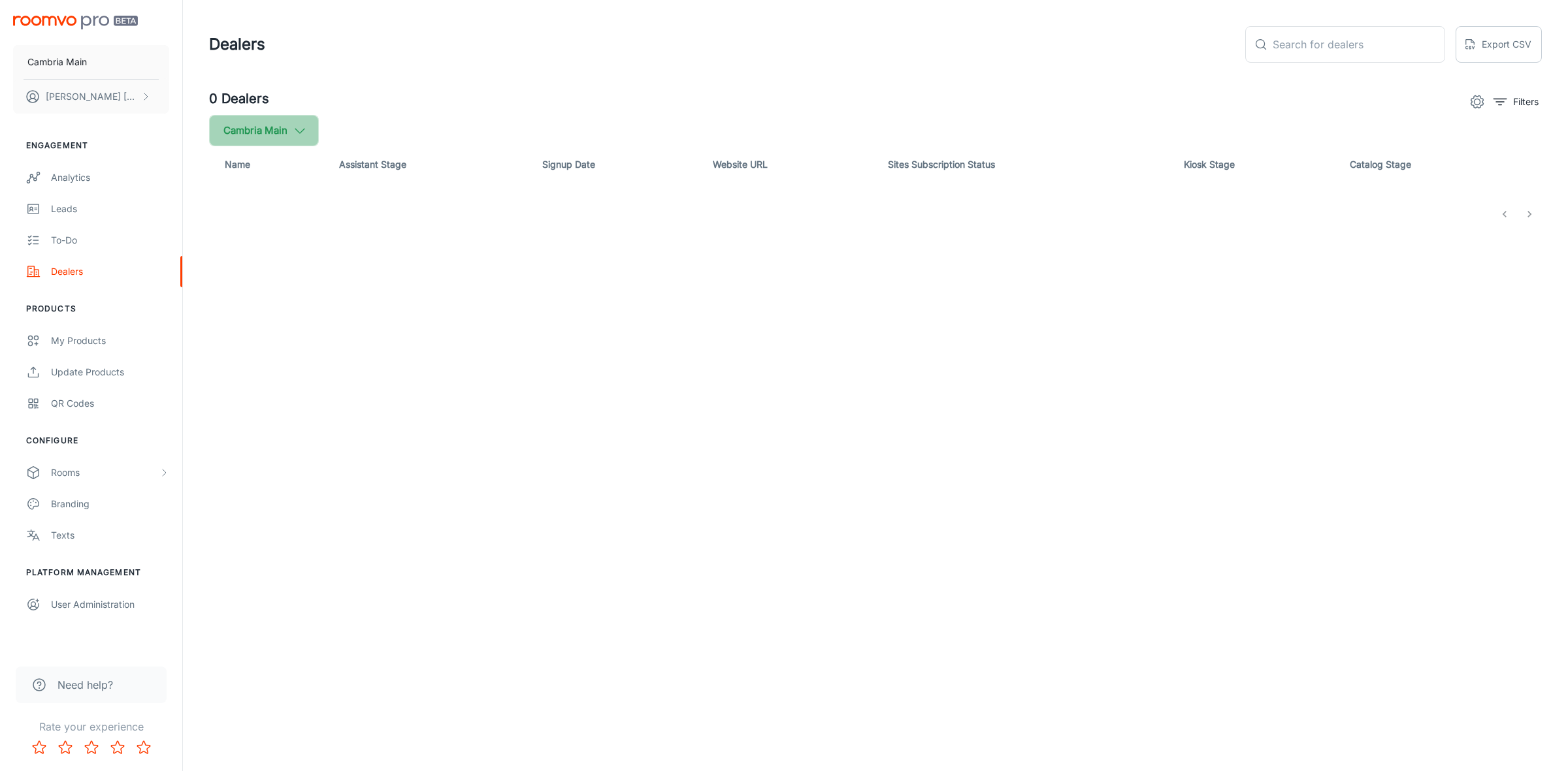
click at [303, 127] on icon "button" at bounding box center [300, 131] width 15 height 15
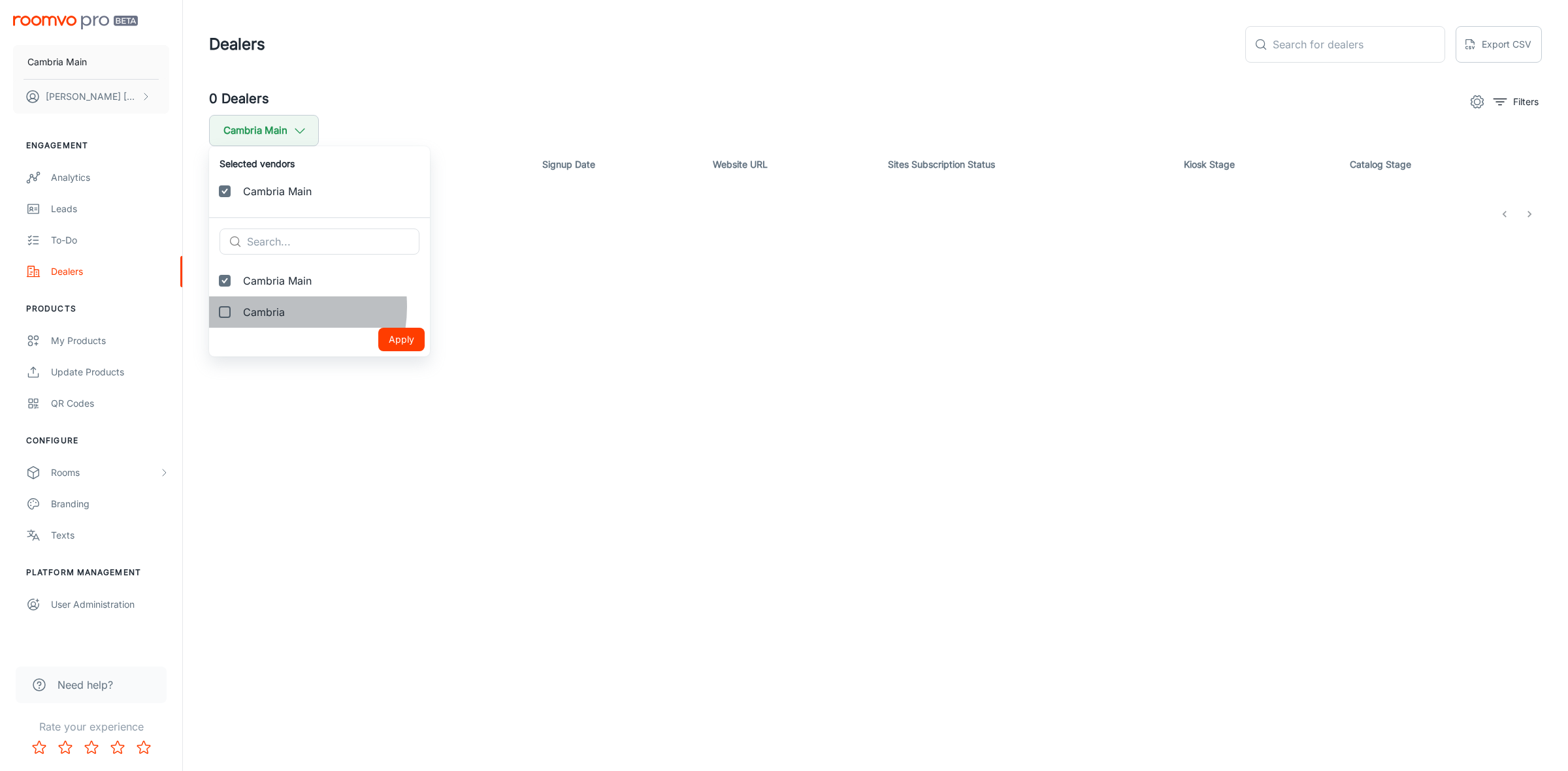
click at [266, 307] on span "Cambria" at bounding box center [331, 313] width 177 height 16
click at [238, 307] on input "Cambria" at bounding box center [224, 312] width 26 height 26
checkbox input "true"
click at [389, 366] on button "Apply" at bounding box center [402, 370] width 46 height 23
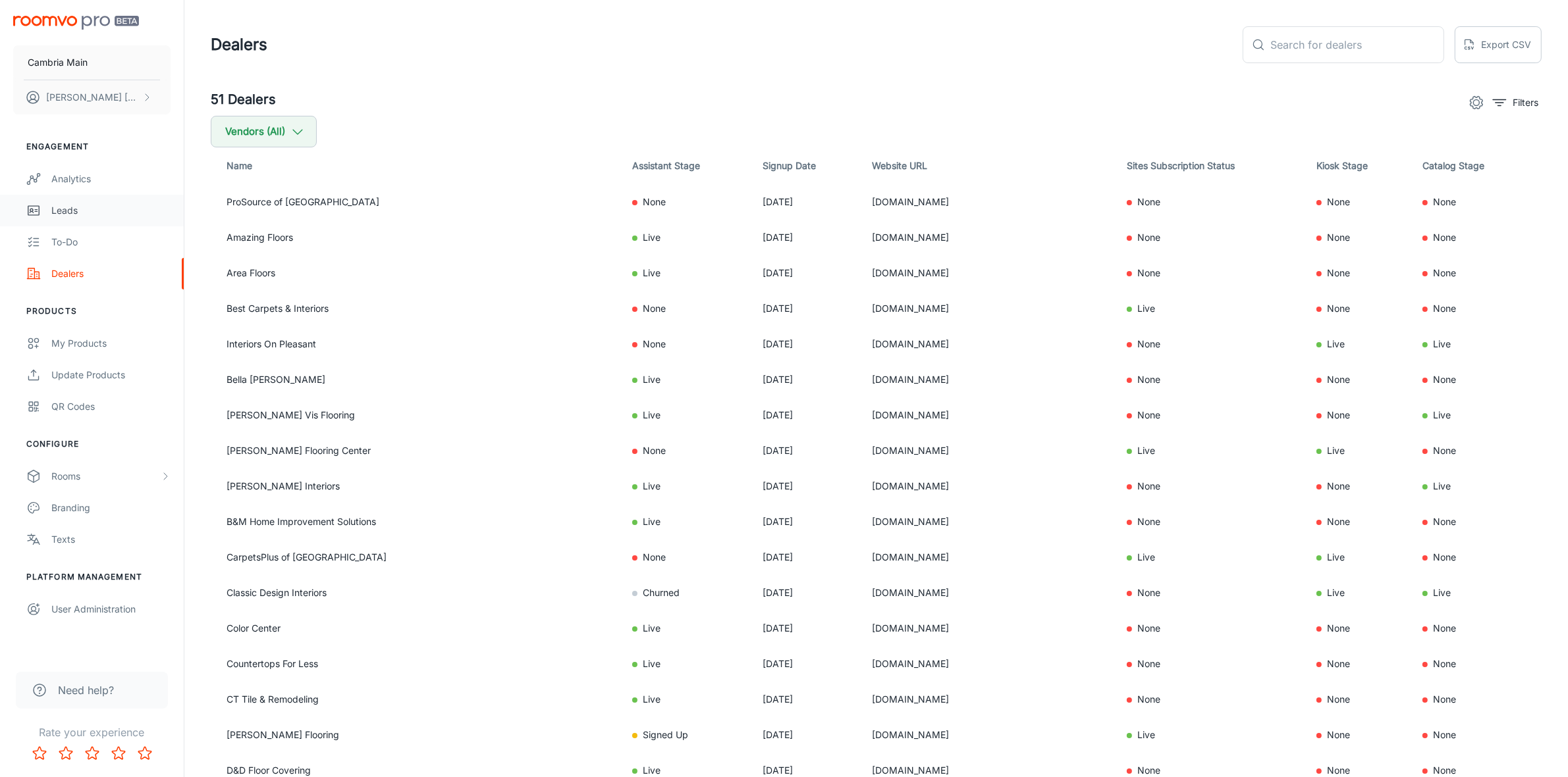
click at [70, 204] on div "Leads" at bounding box center [111, 211] width 119 height 15
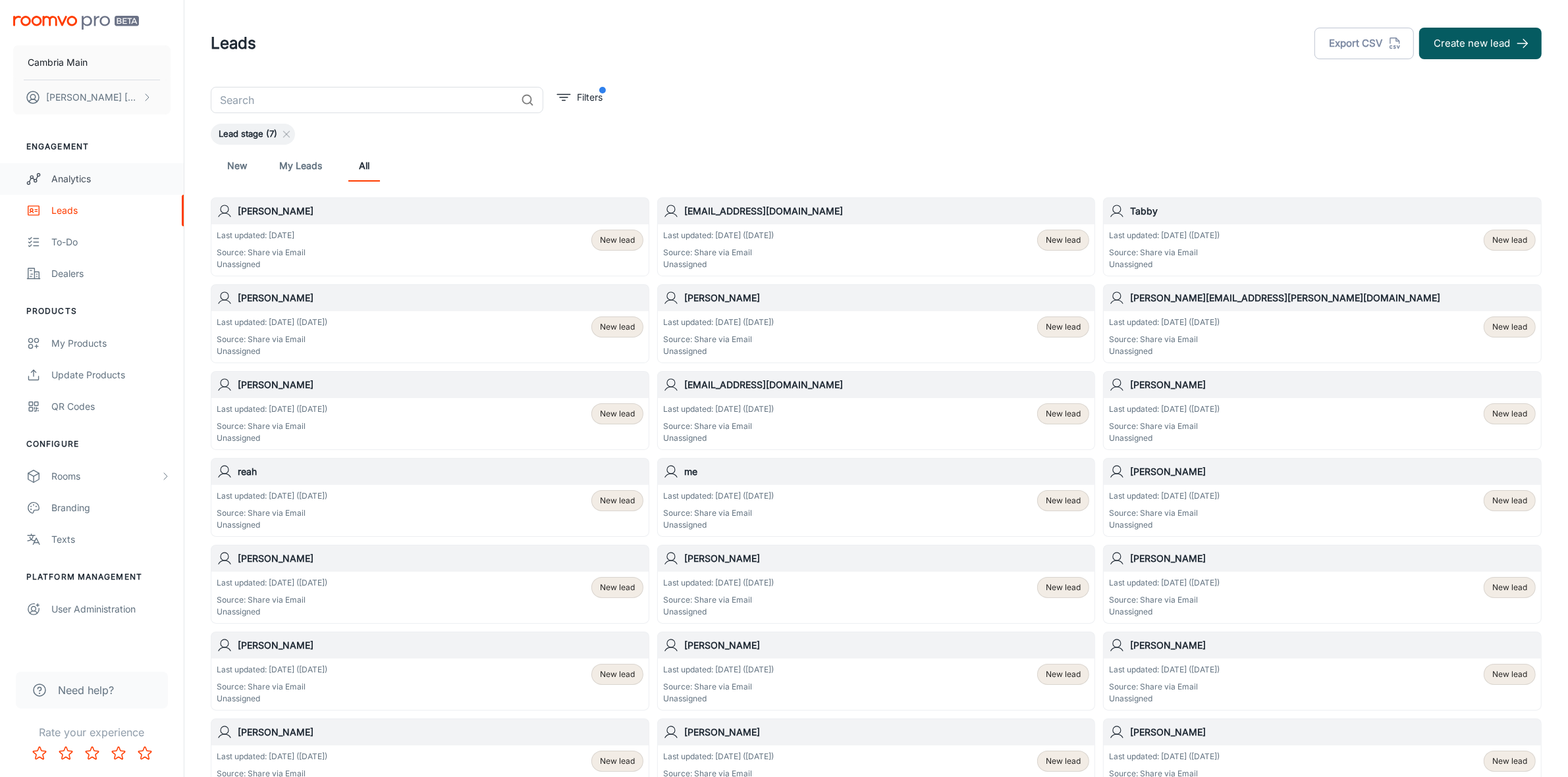
click at [87, 182] on div "Analytics" at bounding box center [111, 179] width 119 height 15
